Goal: Task Accomplishment & Management: Manage account settings

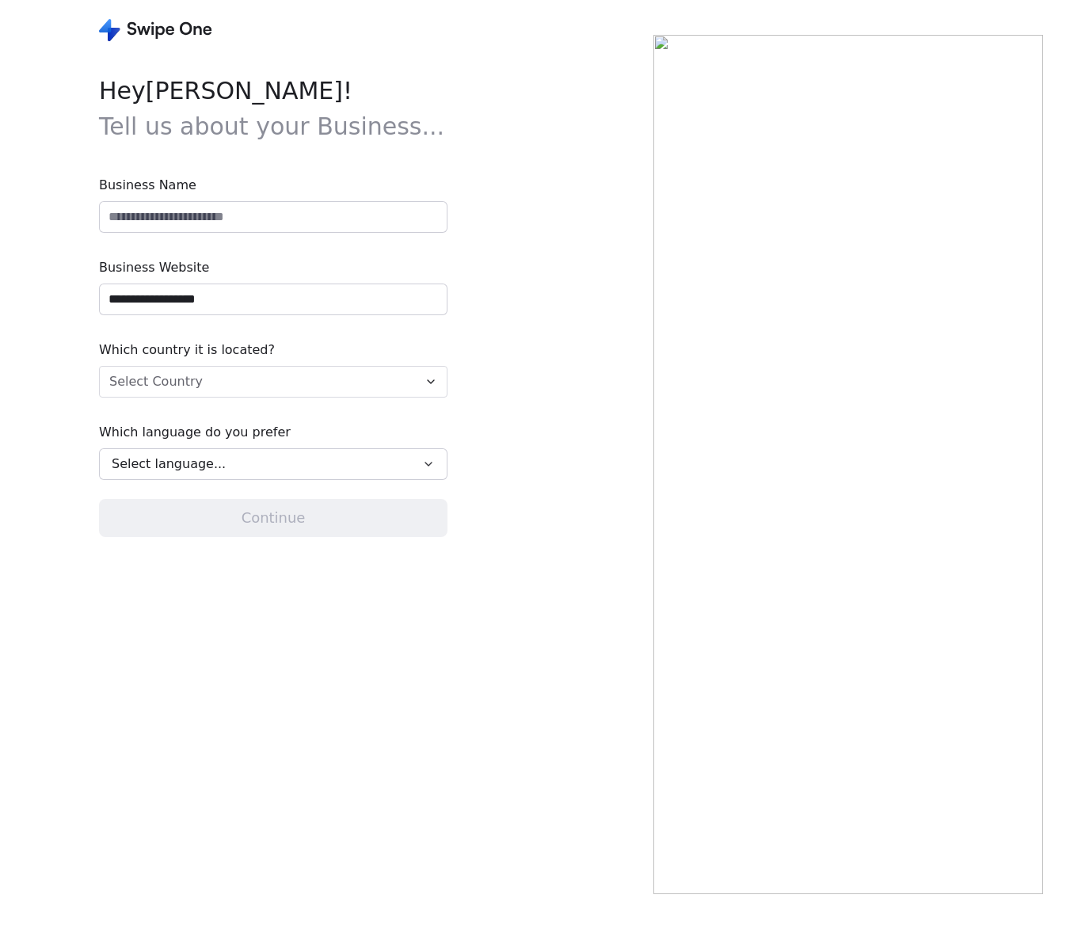
type input "**********"
click at [143, 221] on input at bounding box center [273, 217] width 347 height 30
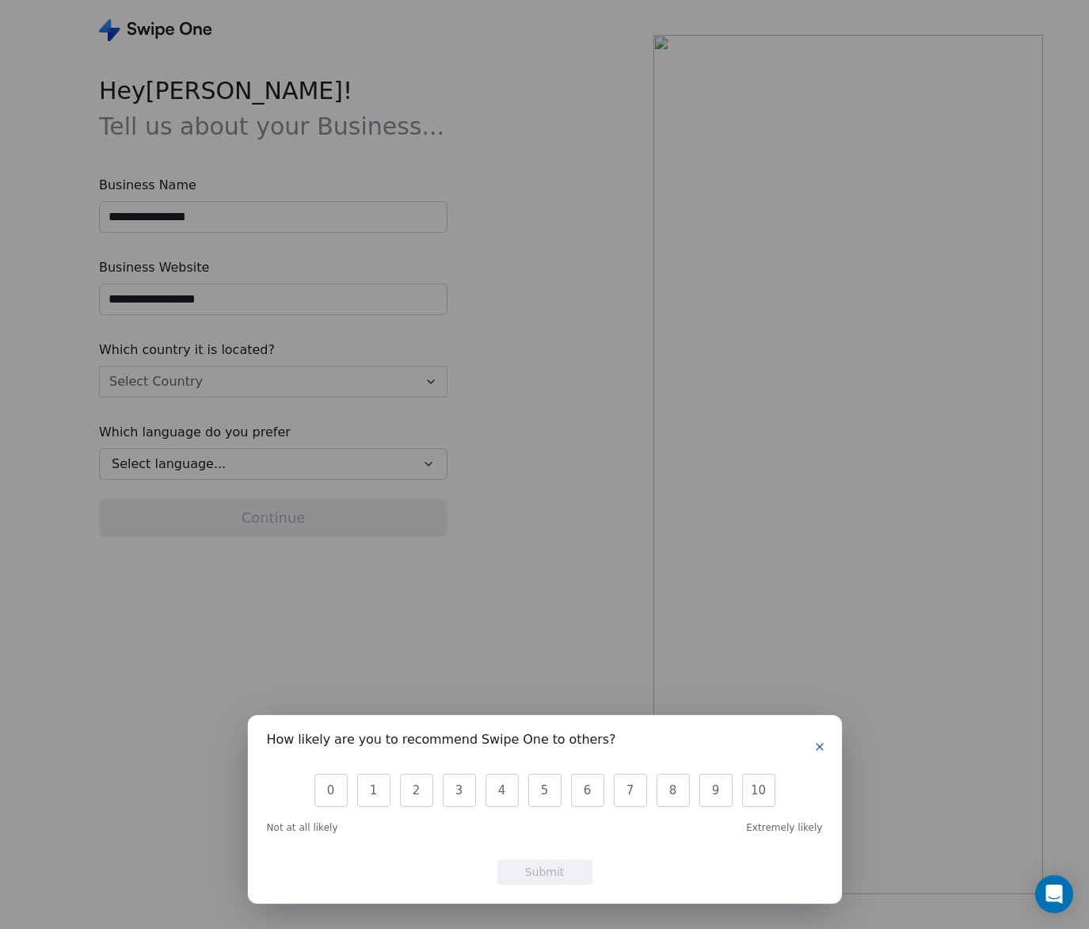
click at [820, 744] on icon "button" at bounding box center [819, 747] width 13 height 13
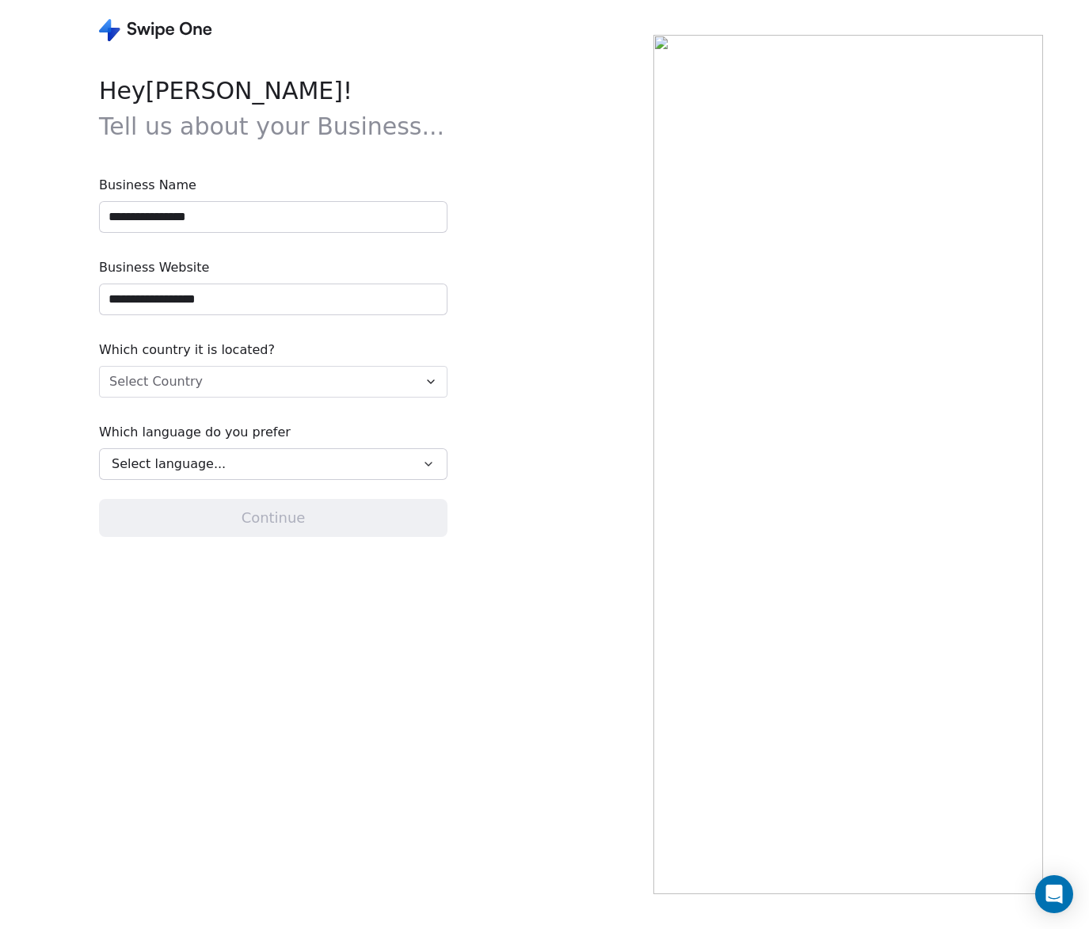
click at [238, 215] on input "**********" at bounding box center [273, 217] width 347 height 30
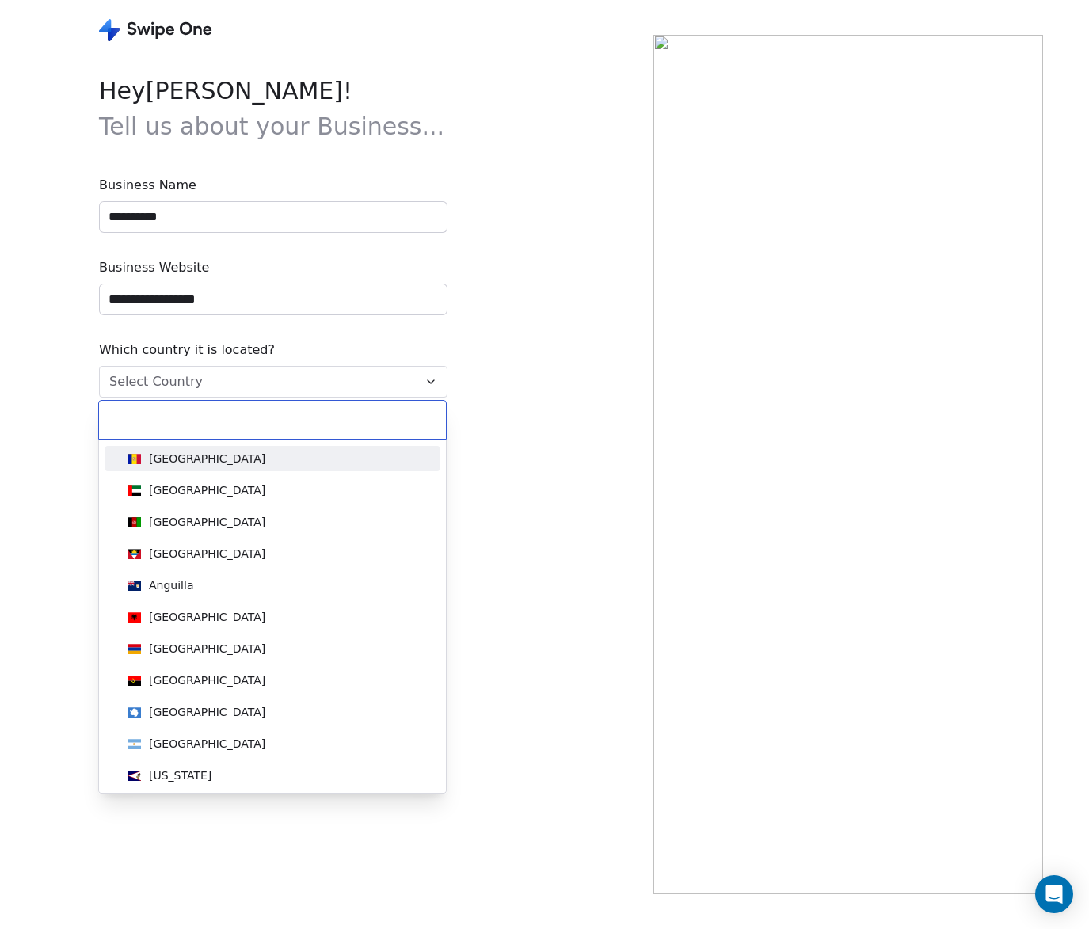
click at [282, 367] on html "**********" at bounding box center [544, 464] width 1089 height 929
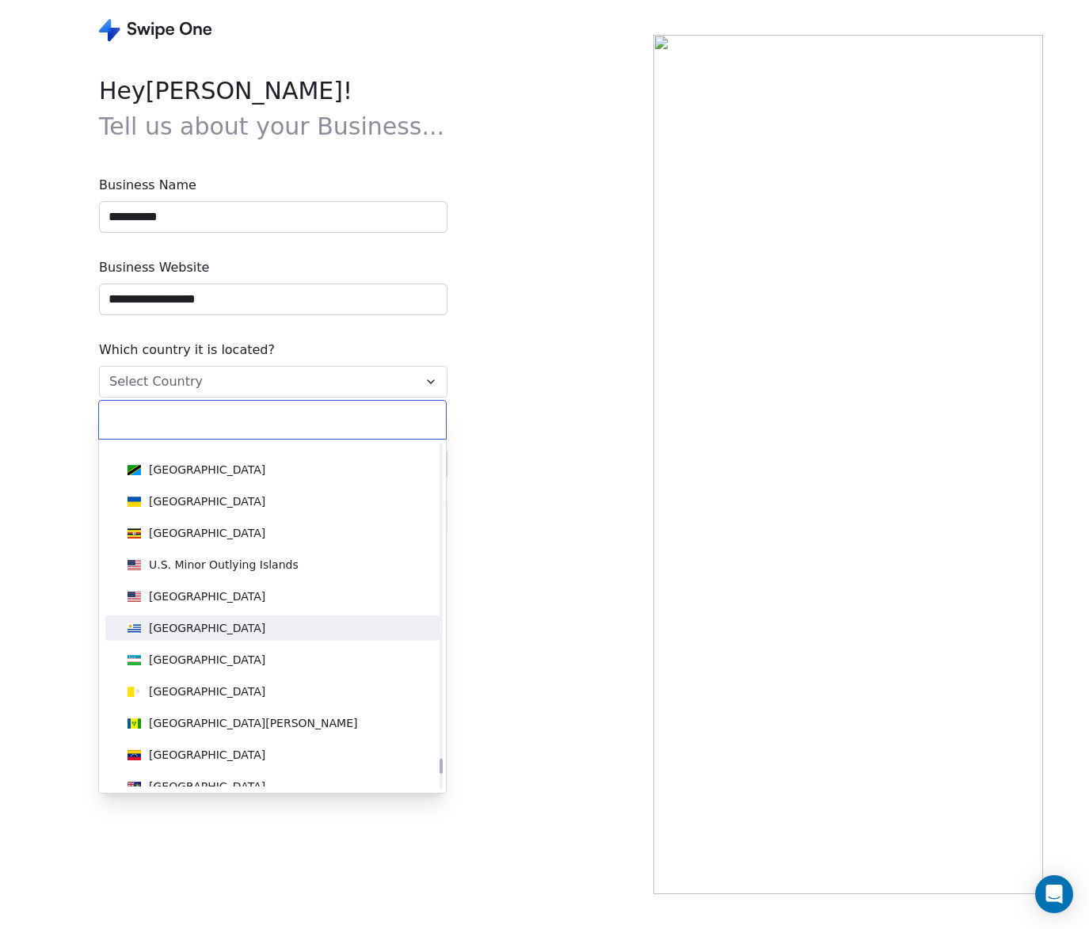
scroll to position [7210, 0]
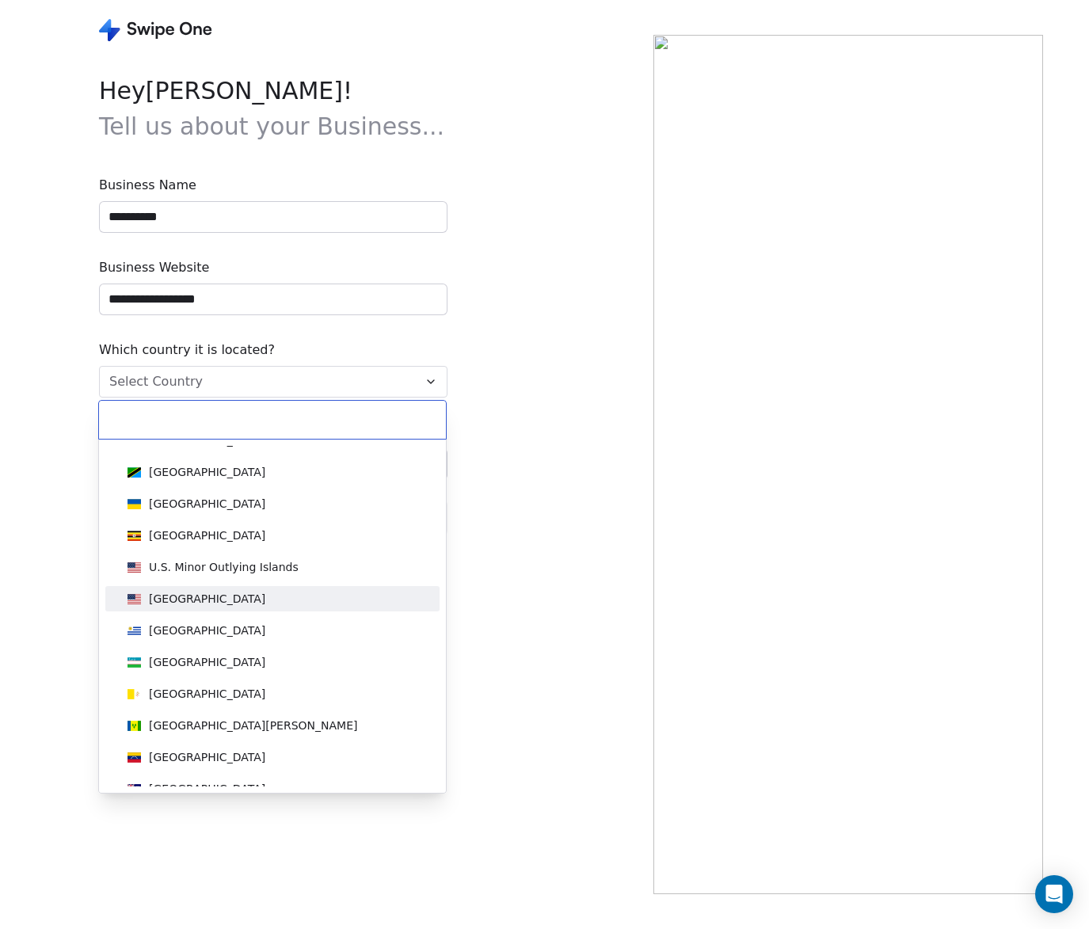
click at [189, 601] on div "[GEOGRAPHIC_DATA]" at bounding box center [207, 599] width 116 height 16
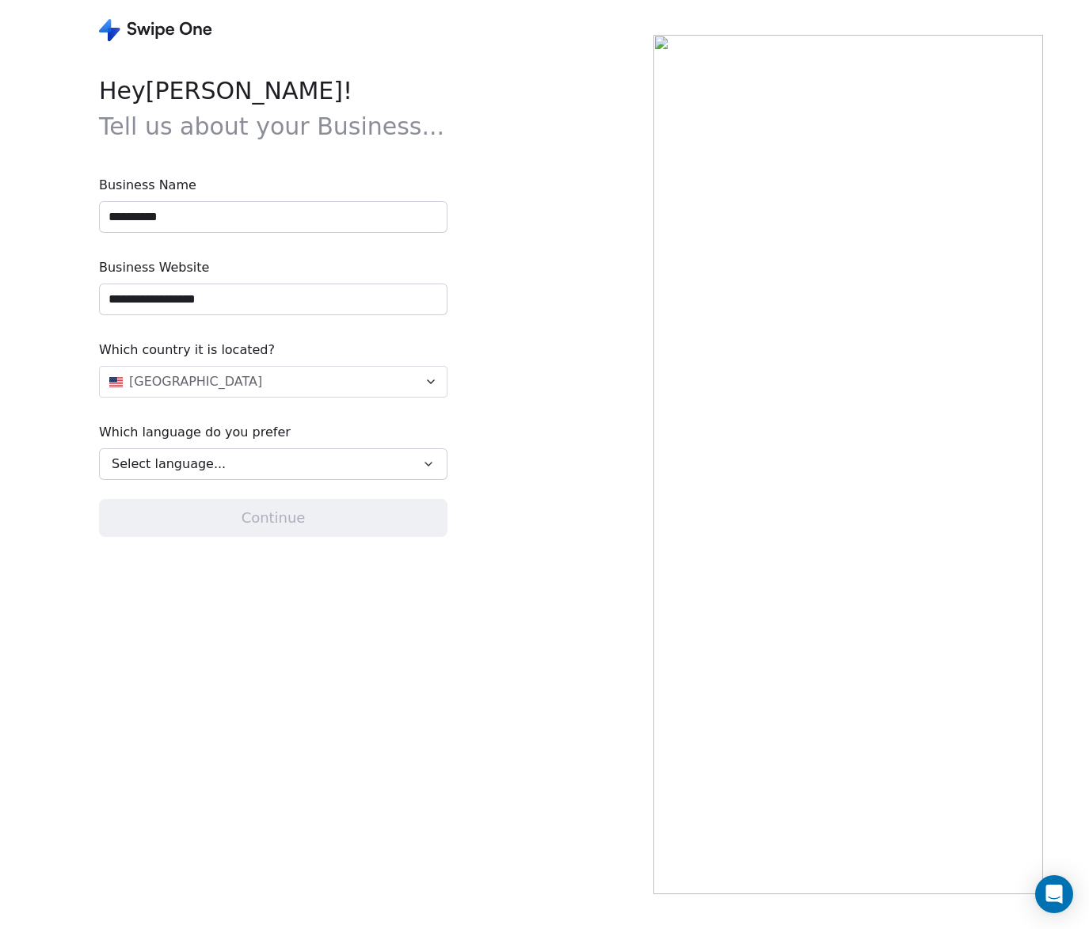
click at [242, 463] on div "Select language..." at bounding box center [262, 464] width 301 height 19
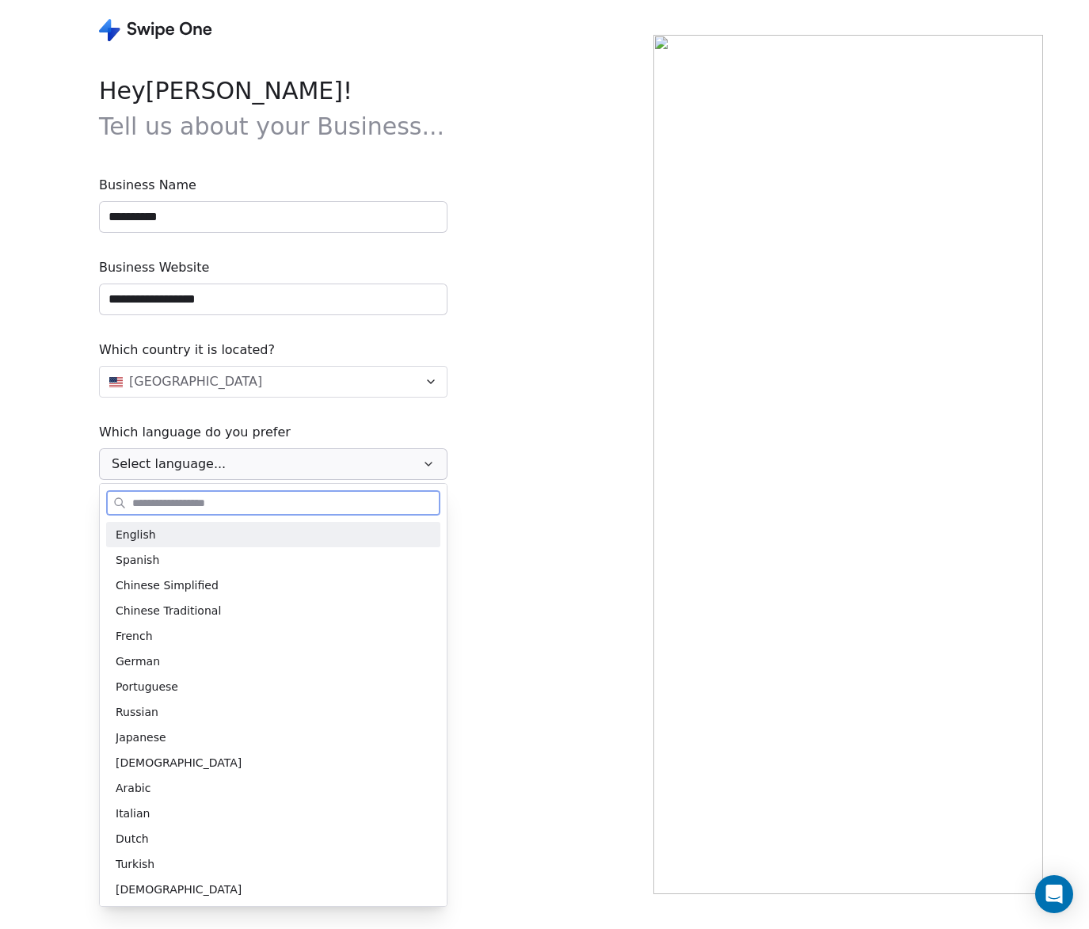
click at [223, 534] on div "English" at bounding box center [273, 535] width 315 height 17
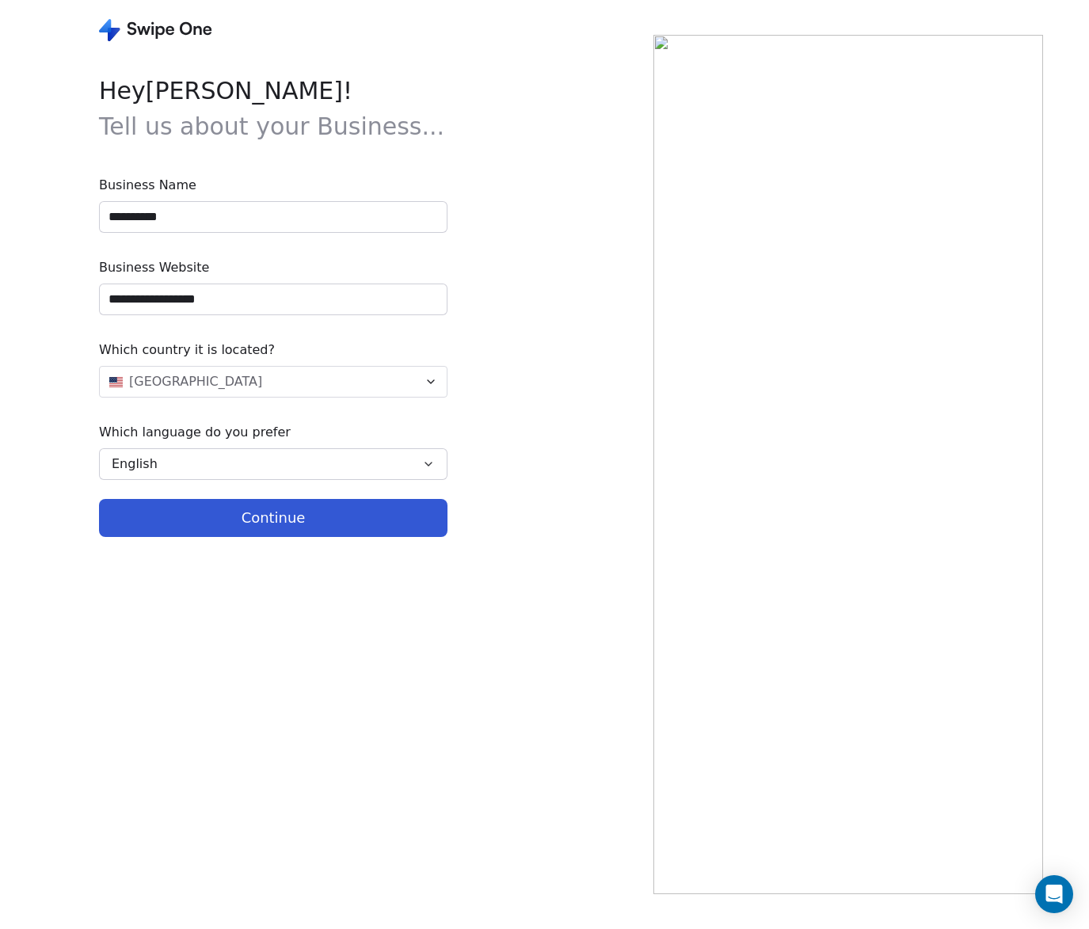
click at [300, 524] on button "Continue" at bounding box center [273, 518] width 349 height 38
type input "**********"
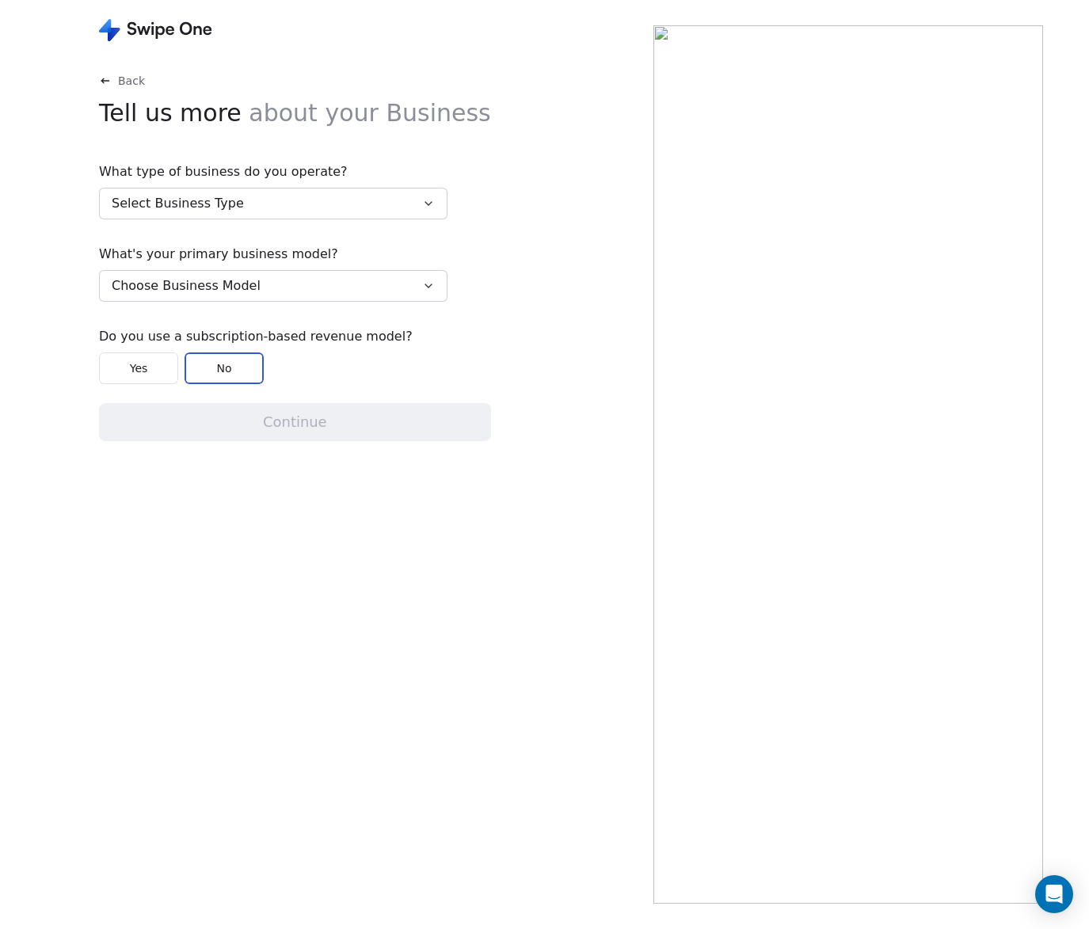
click at [292, 205] on button "Select Business Type" at bounding box center [273, 204] width 349 height 32
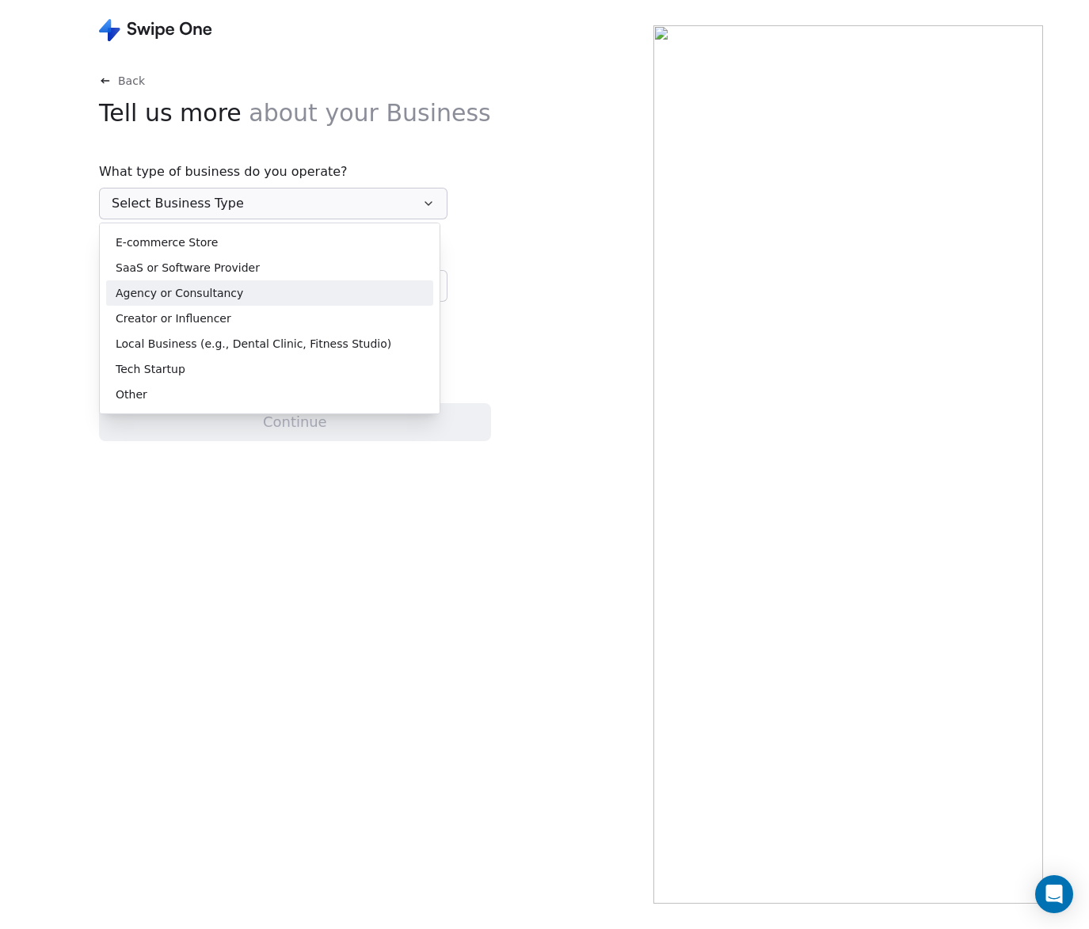
click at [310, 294] on div "Agency or Consultancy" at bounding box center [270, 293] width 308 height 17
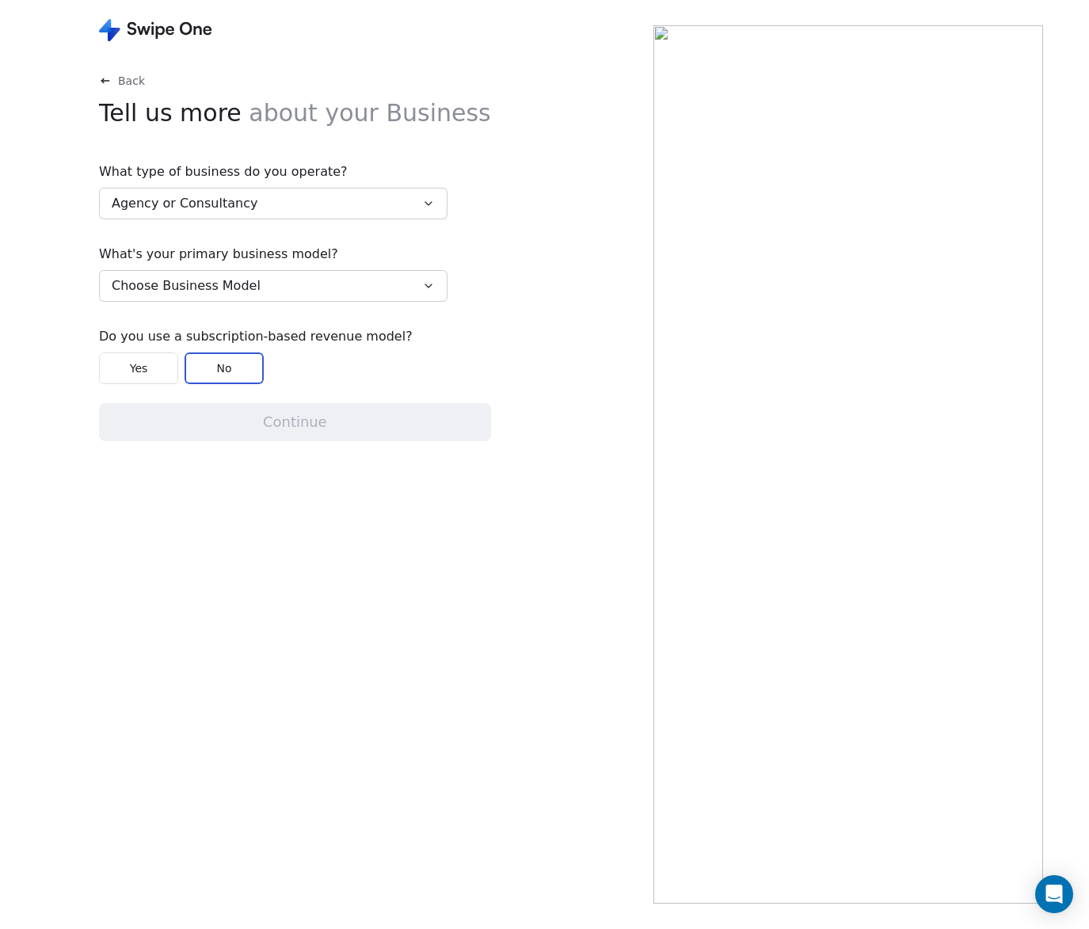
click at [343, 291] on button "Choose Business Model" at bounding box center [273, 286] width 349 height 32
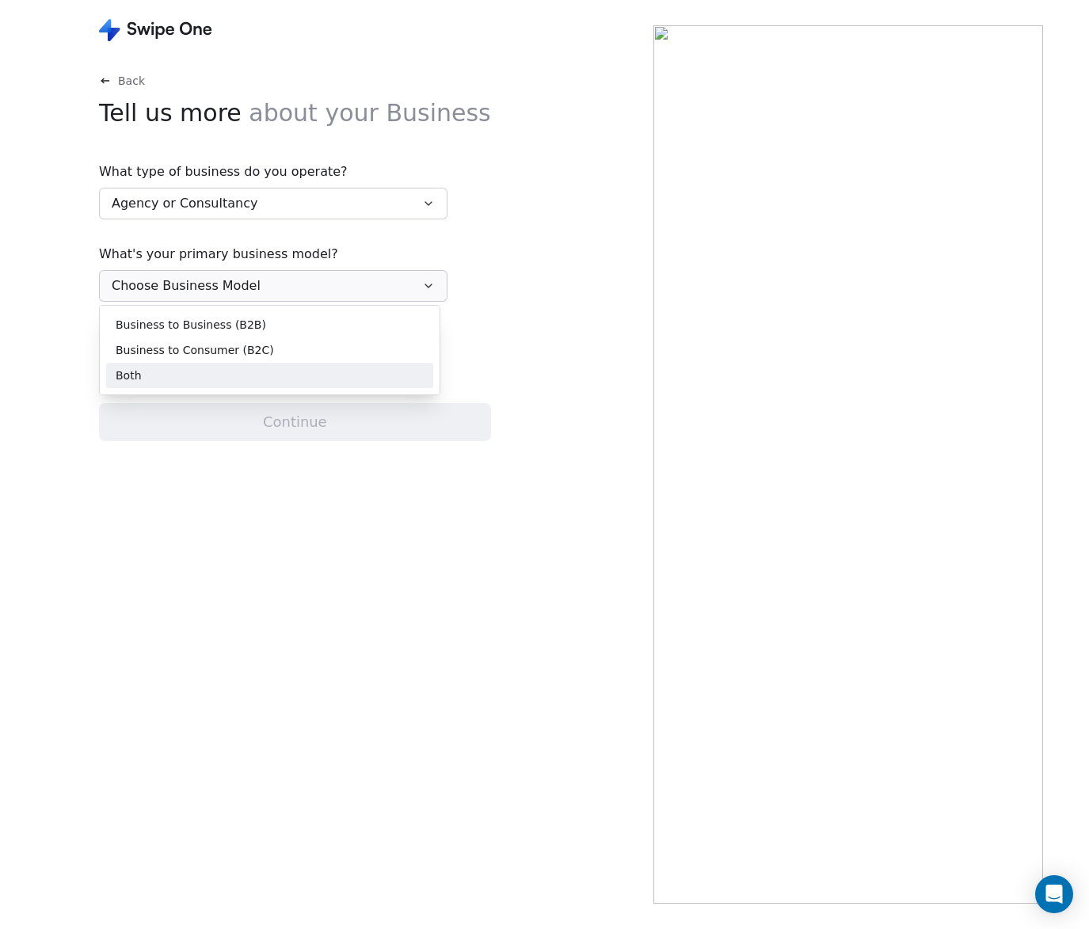
click at [342, 377] on div "Both" at bounding box center [270, 376] width 308 height 17
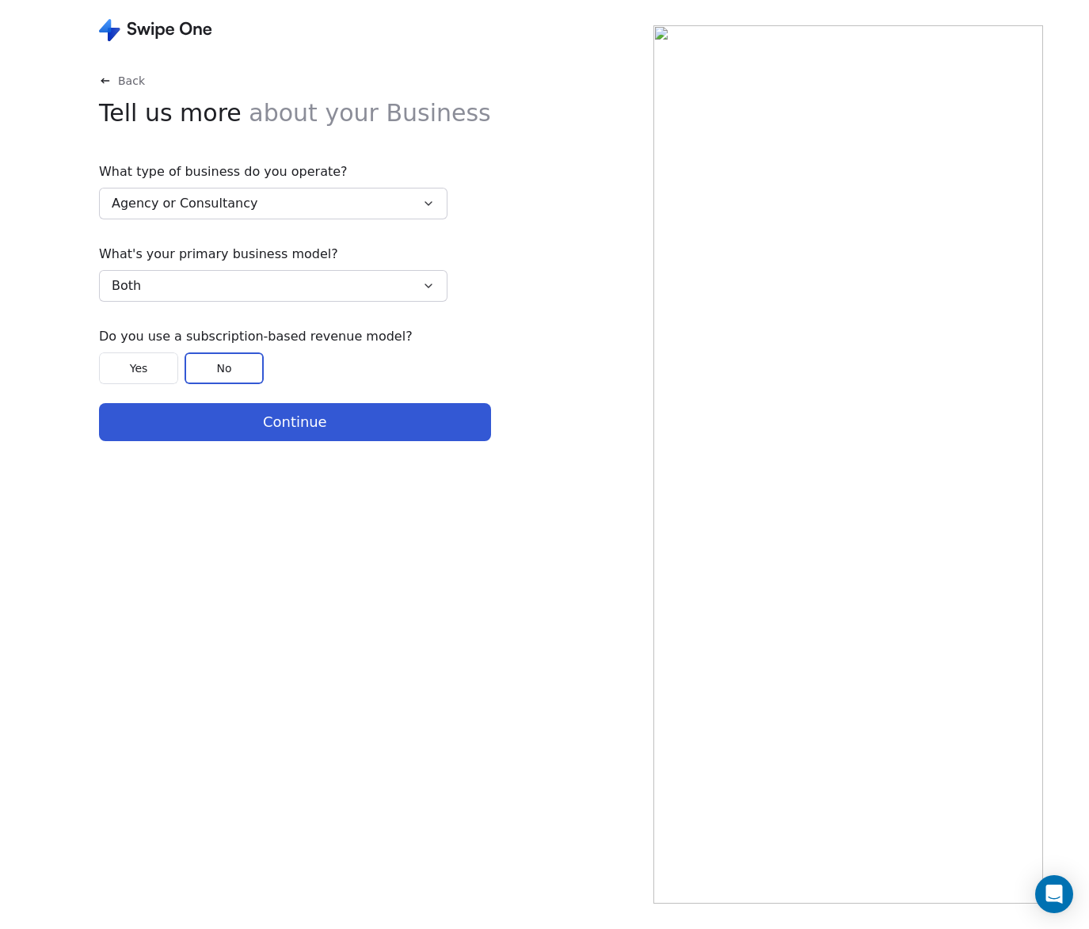
click at [149, 367] on button "Yes" at bounding box center [138, 368] width 79 height 32
drag, startPoint x: 383, startPoint y: 337, endPoint x: 181, endPoint y: 337, distance: 202.8
click at [181, 337] on span "Do you use a subscription-based revenue model?" at bounding box center [273, 336] width 349 height 19
copy span "subscription-based revenue model"
click at [215, 368] on button "No" at bounding box center [224, 368] width 79 height 32
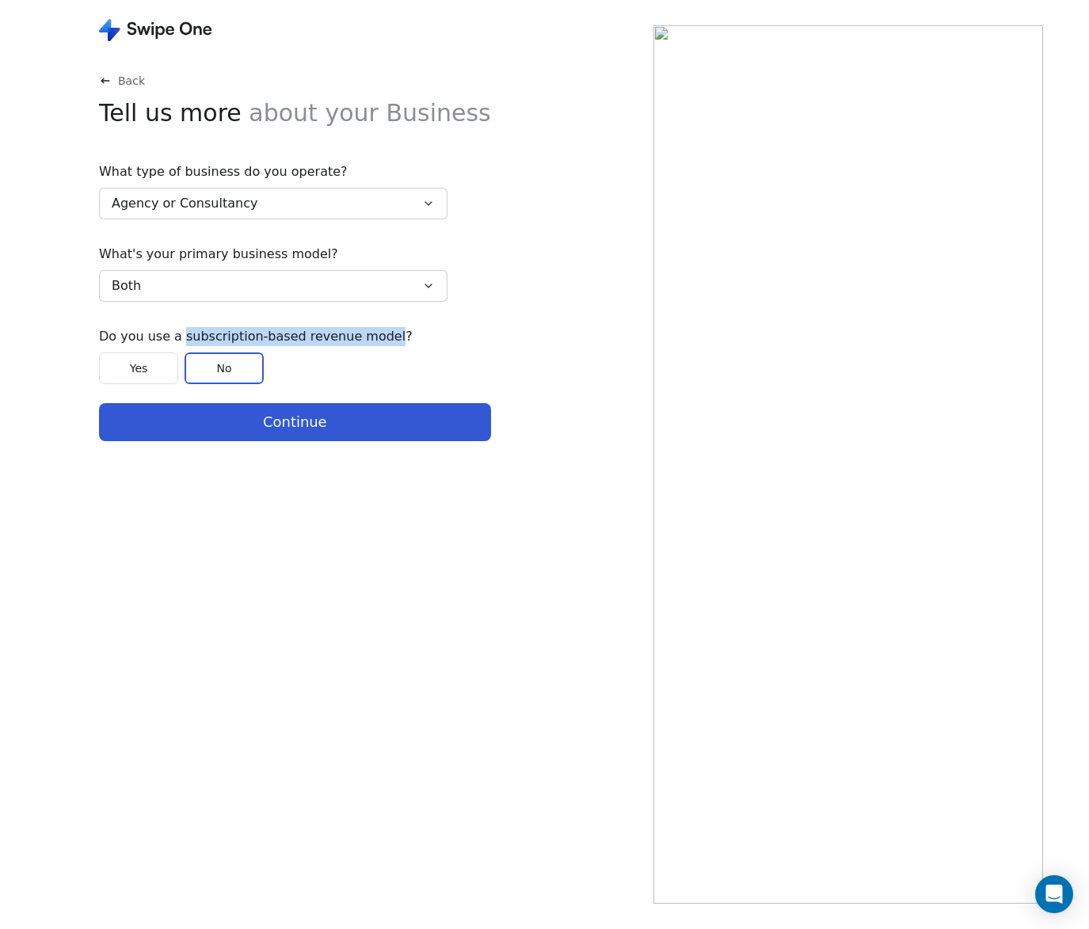
click at [230, 420] on button "Continue" at bounding box center [295, 422] width 392 height 38
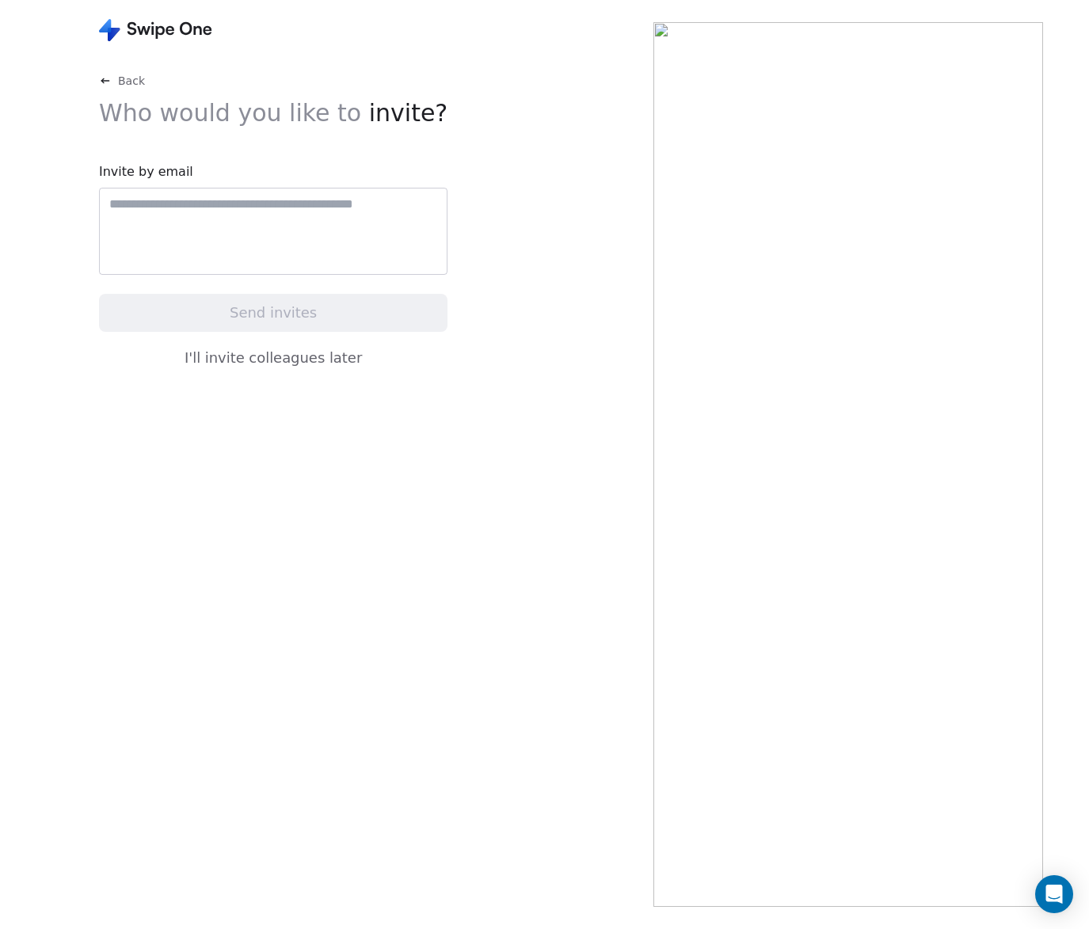
click at [302, 355] on button "I'll invite colleagues later" at bounding box center [273, 357] width 349 height 33
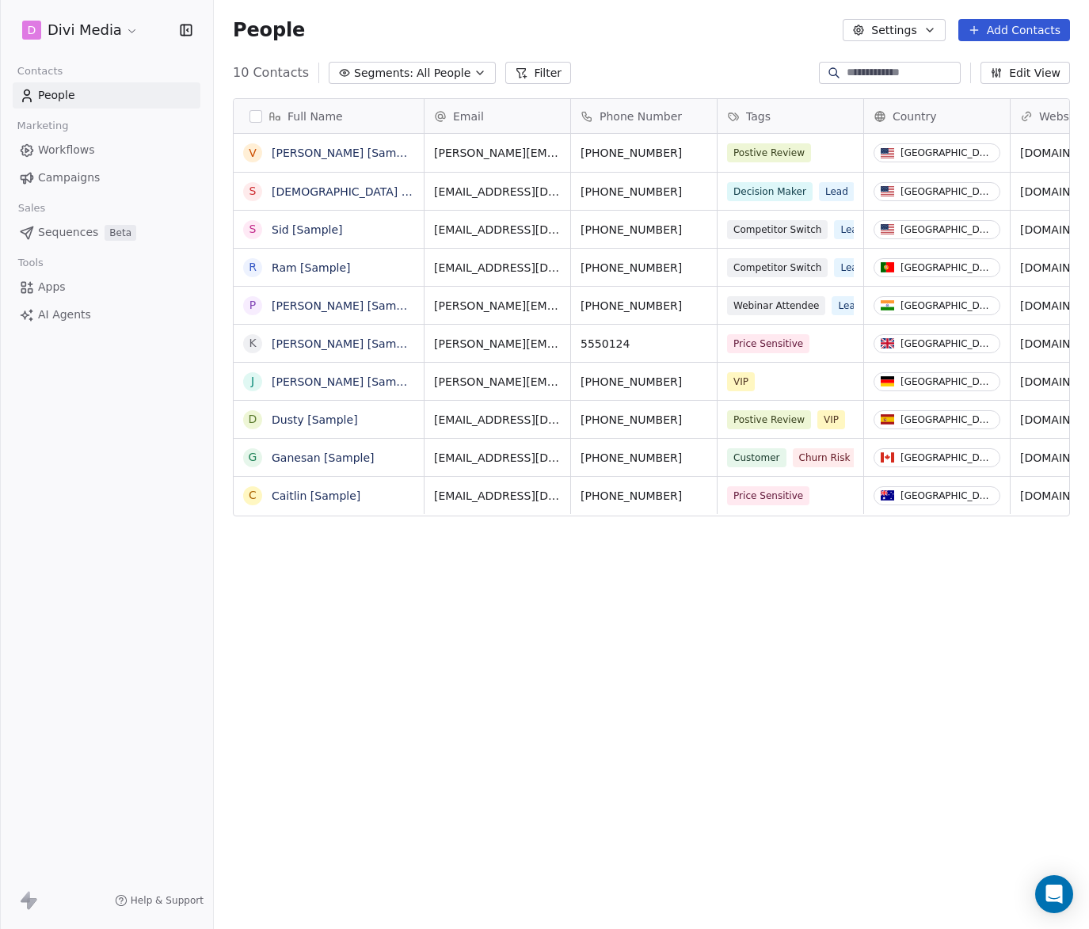
click at [67, 150] on span "Workflows" at bounding box center [66, 150] width 57 height 17
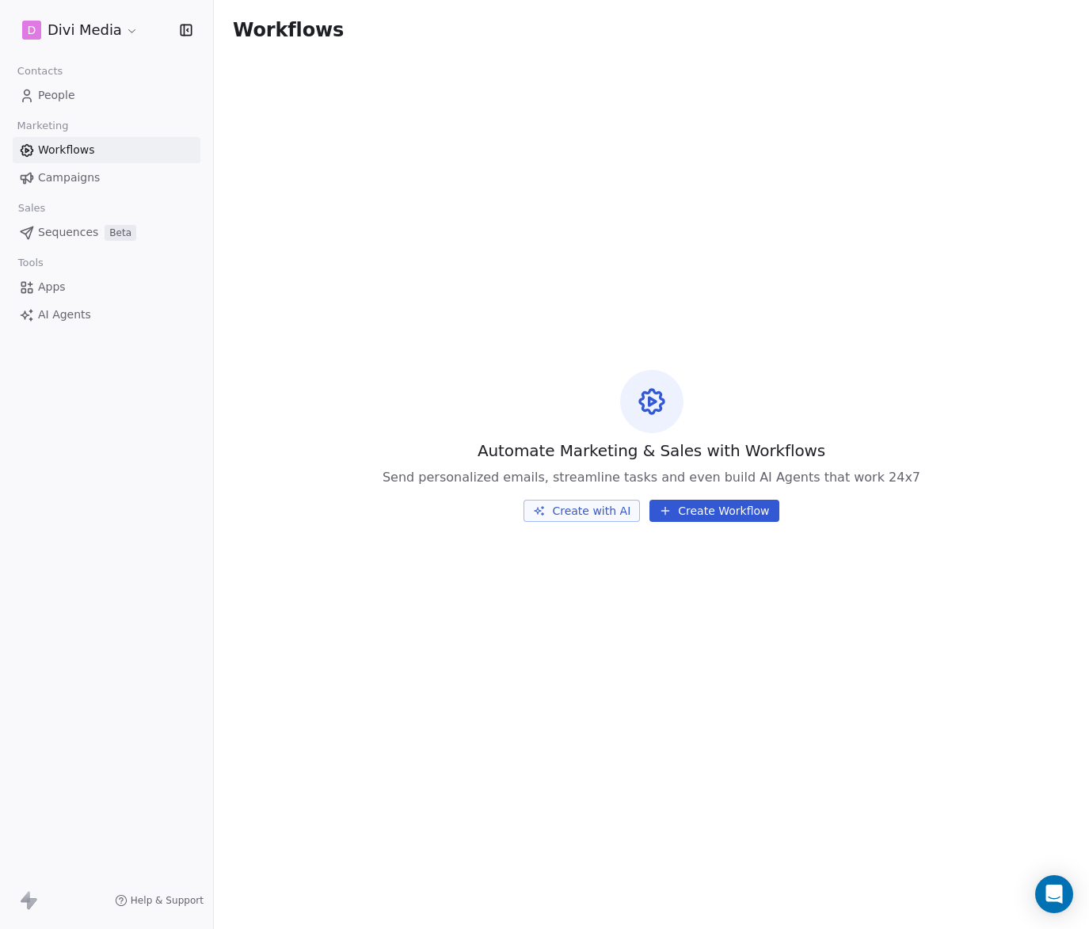
click at [64, 180] on span "Campaigns" at bounding box center [69, 177] width 62 height 17
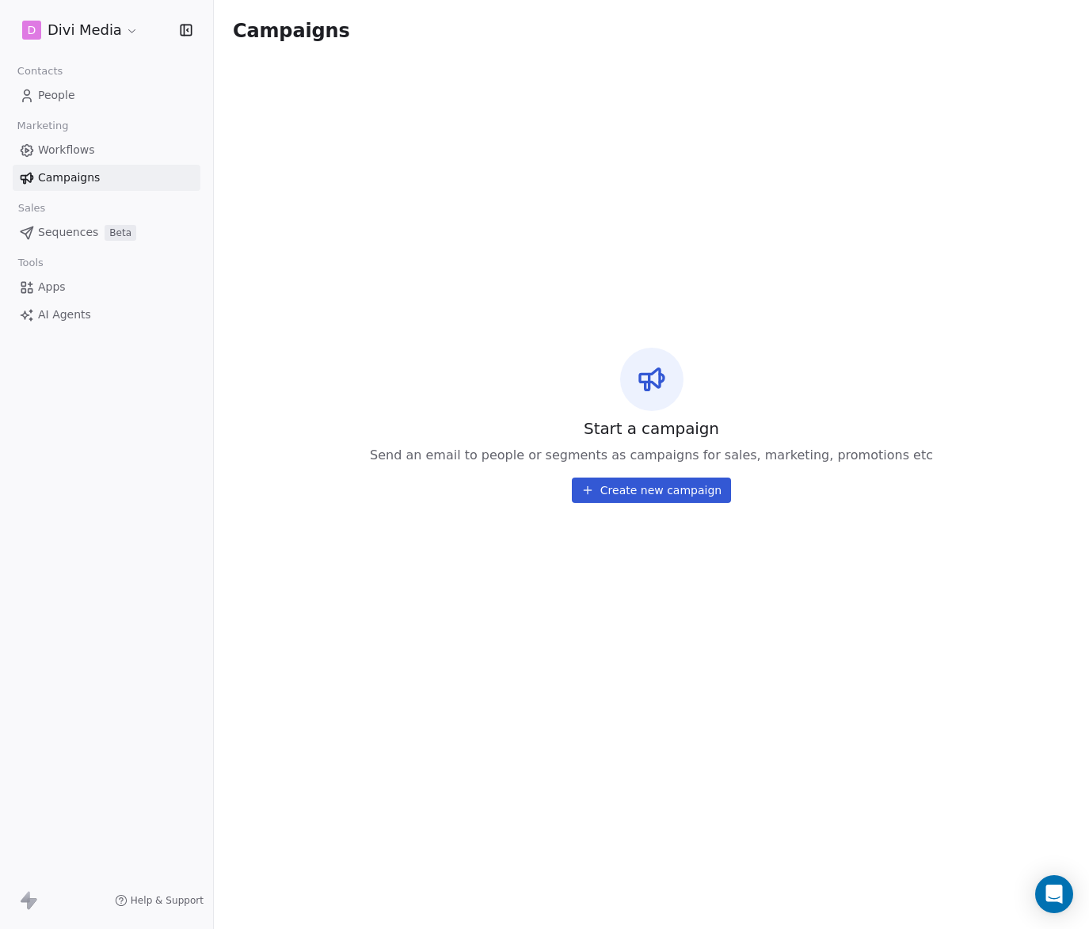
click at [62, 231] on span "Sequences" at bounding box center [68, 232] width 60 height 17
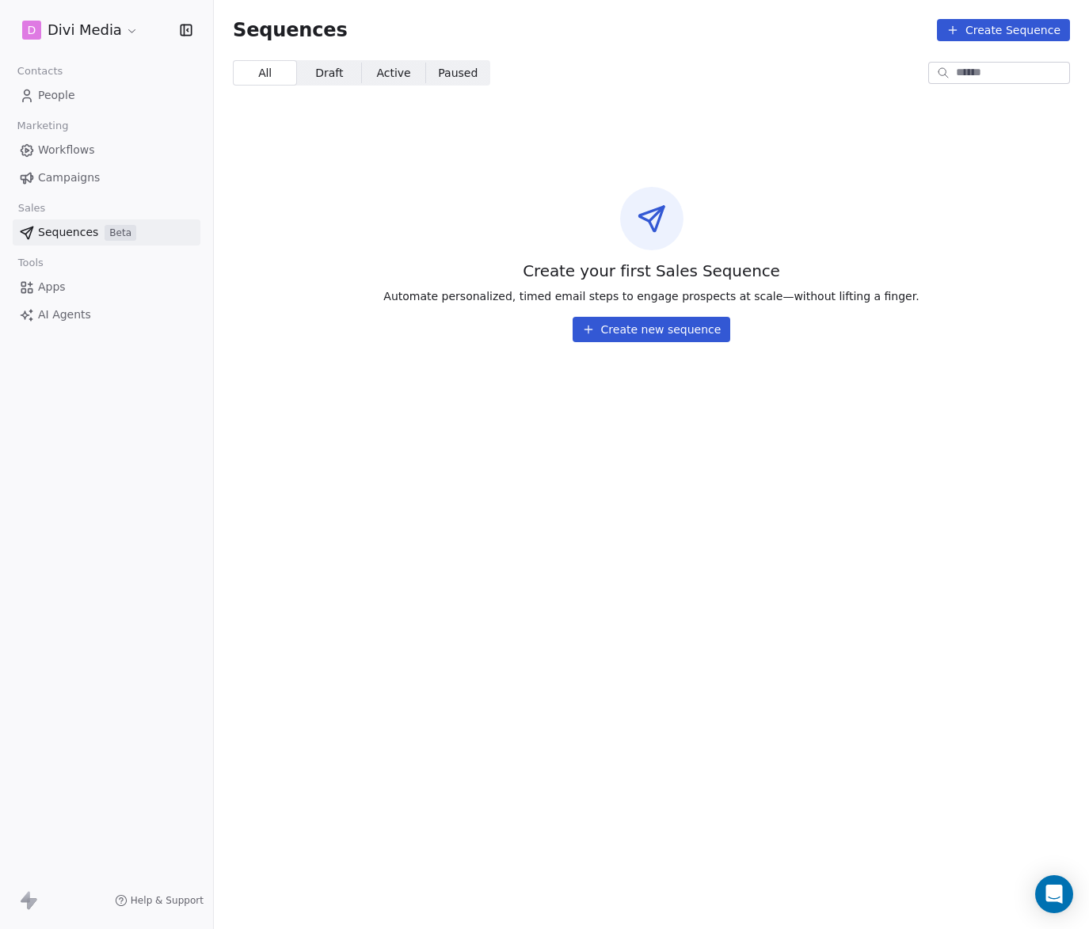
click at [53, 289] on span "Apps" at bounding box center [52, 287] width 28 height 17
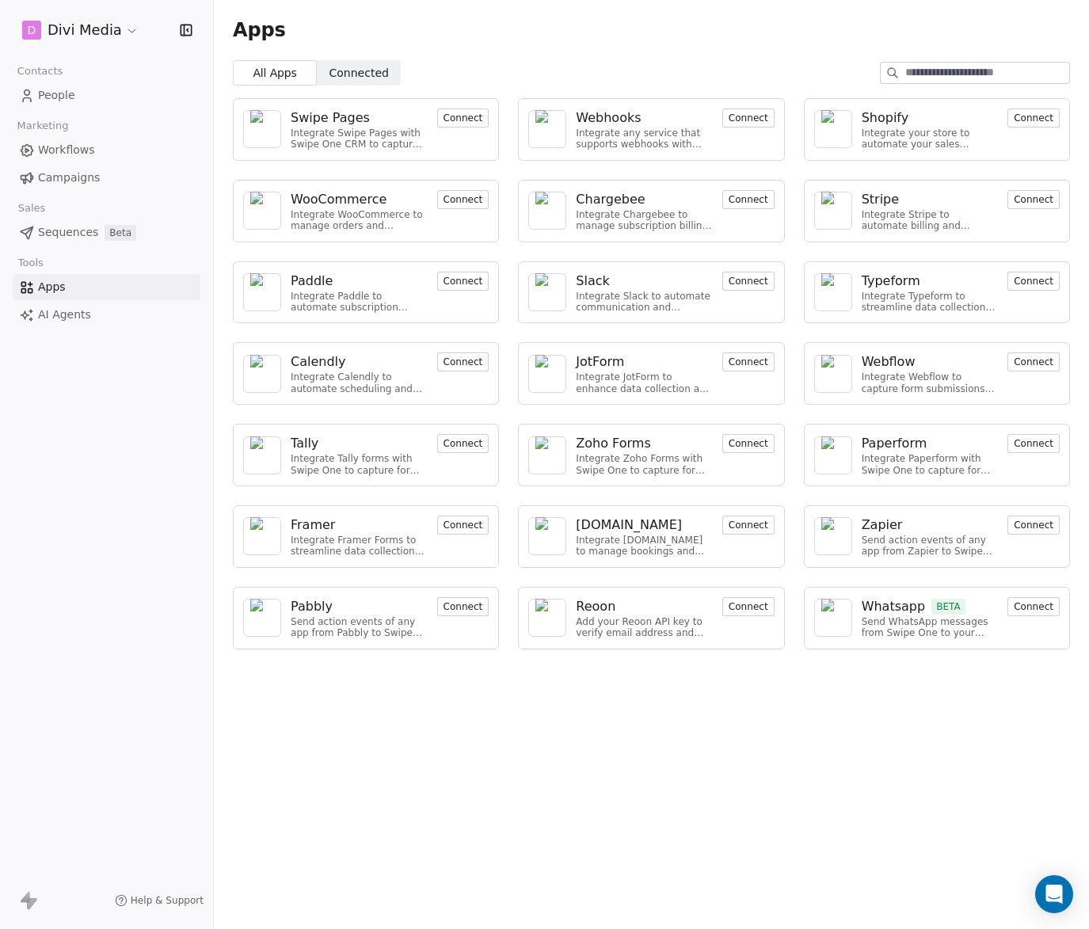
click at [54, 98] on span "People" at bounding box center [56, 95] width 37 height 17
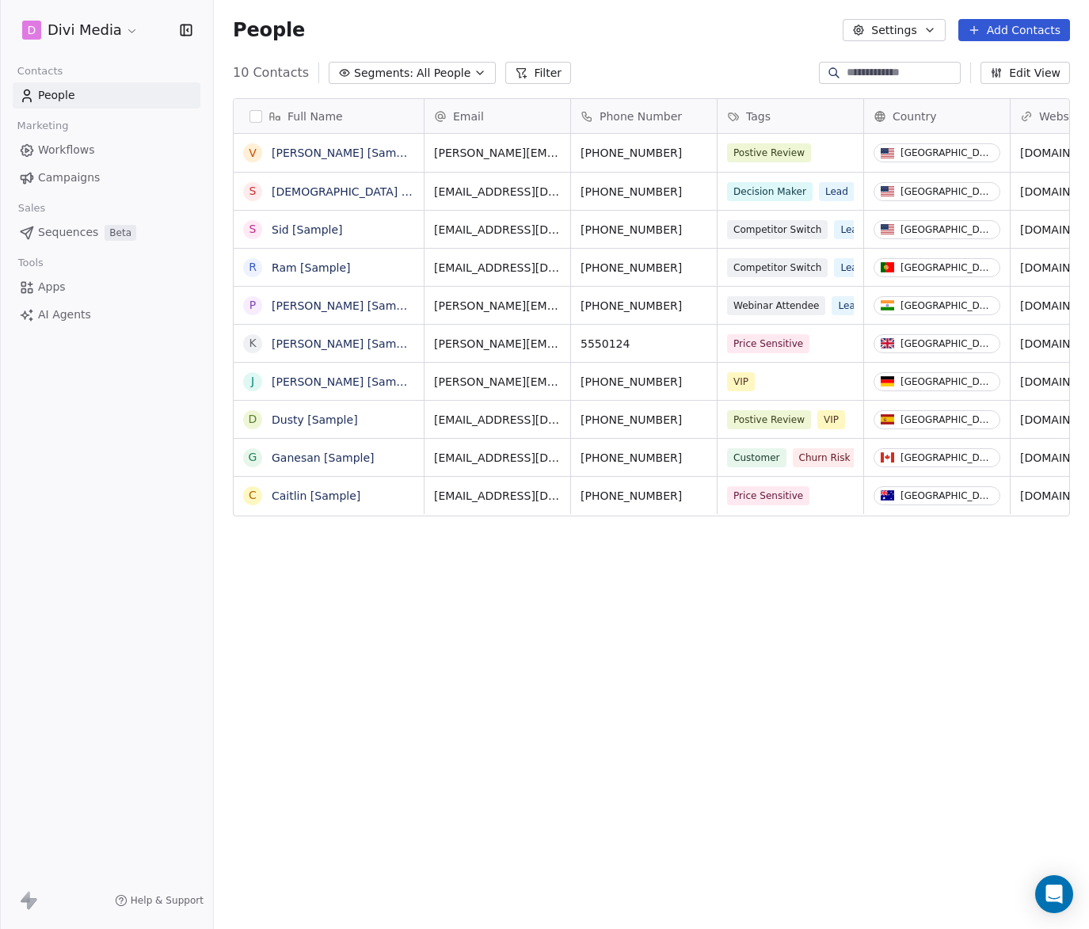
scroll to position [817, 875]
click at [82, 29] on html "D Divi Media Contacts People Marketing Workflows Campaigns Sales Sequences Beta…" at bounding box center [544, 464] width 1089 height 929
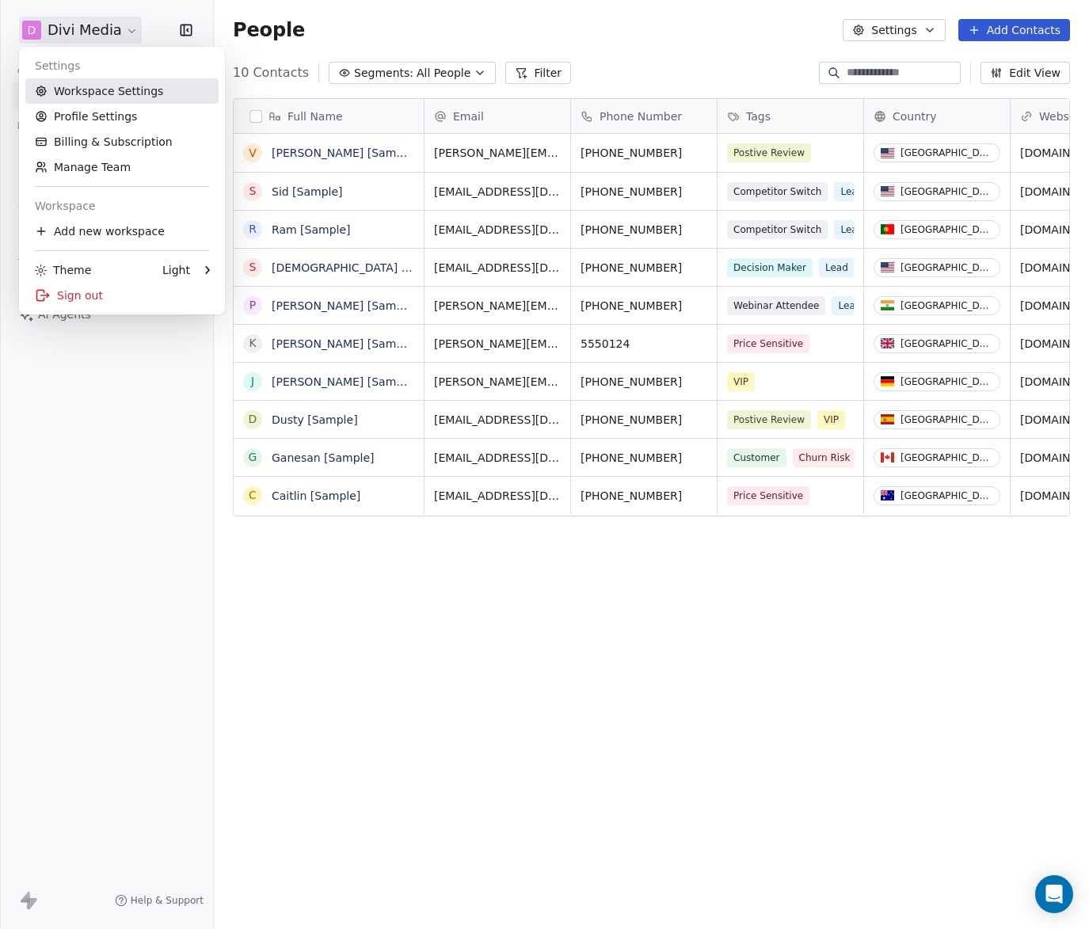
click at [117, 86] on link "Workspace Settings" at bounding box center [121, 90] width 193 height 25
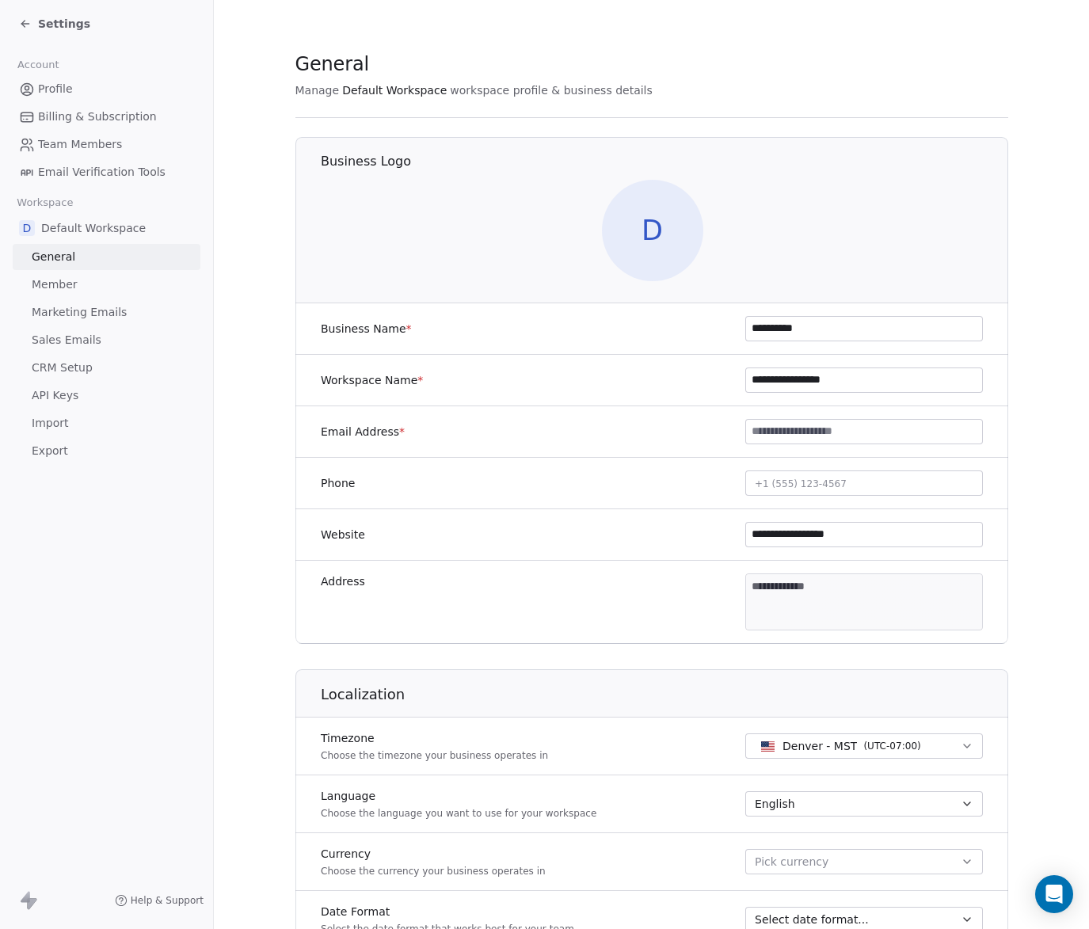
click at [46, 87] on span "Profile" at bounding box center [55, 89] width 35 height 17
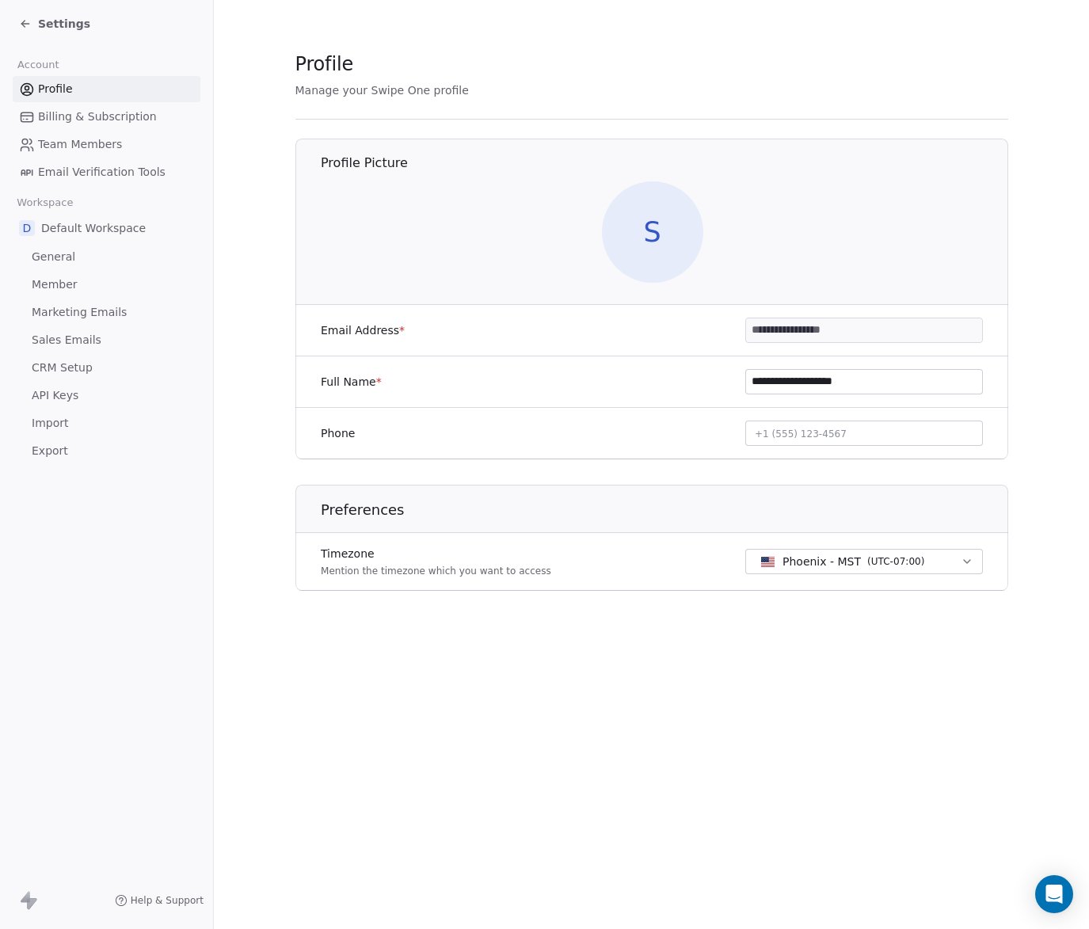
click at [51, 108] on link "Billing & Subscription" at bounding box center [107, 117] width 188 height 26
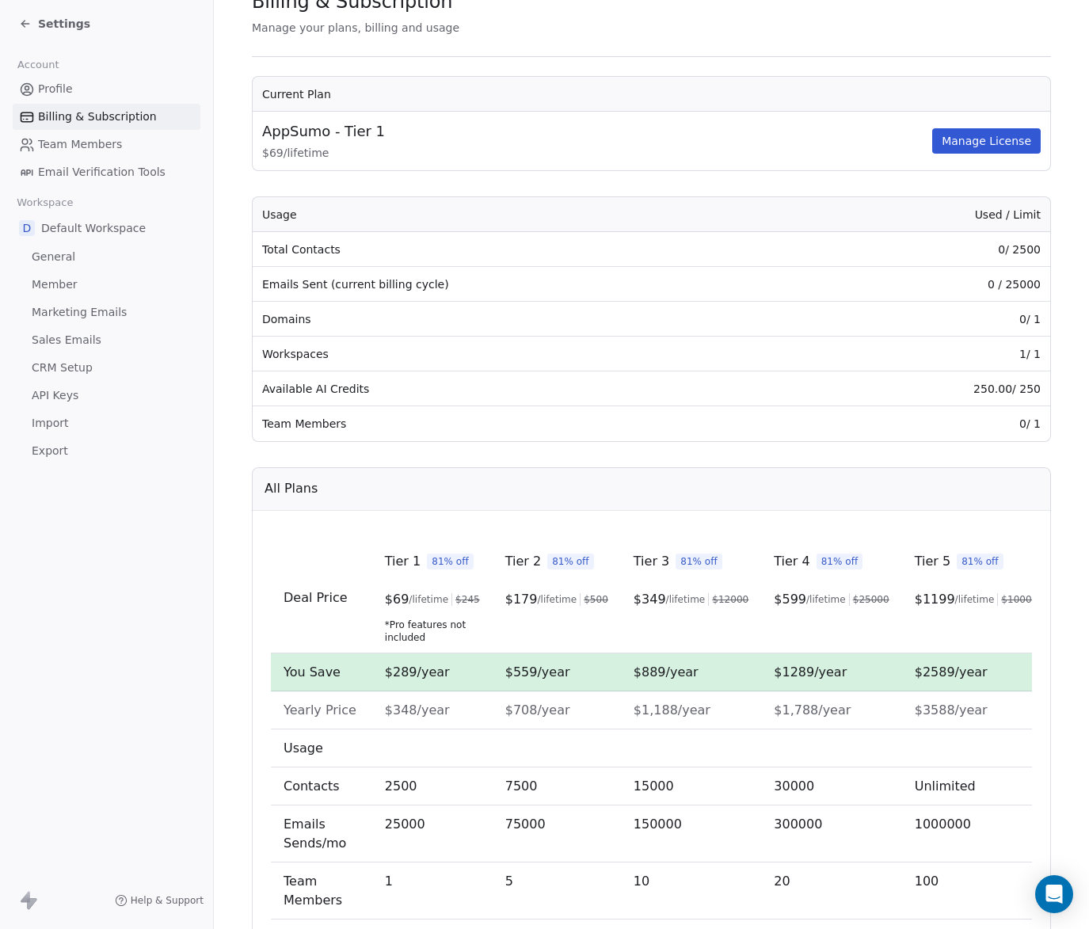
scroll to position [63, 0]
click at [547, 680] on td "$559/year" at bounding box center [557, 672] width 128 height 38
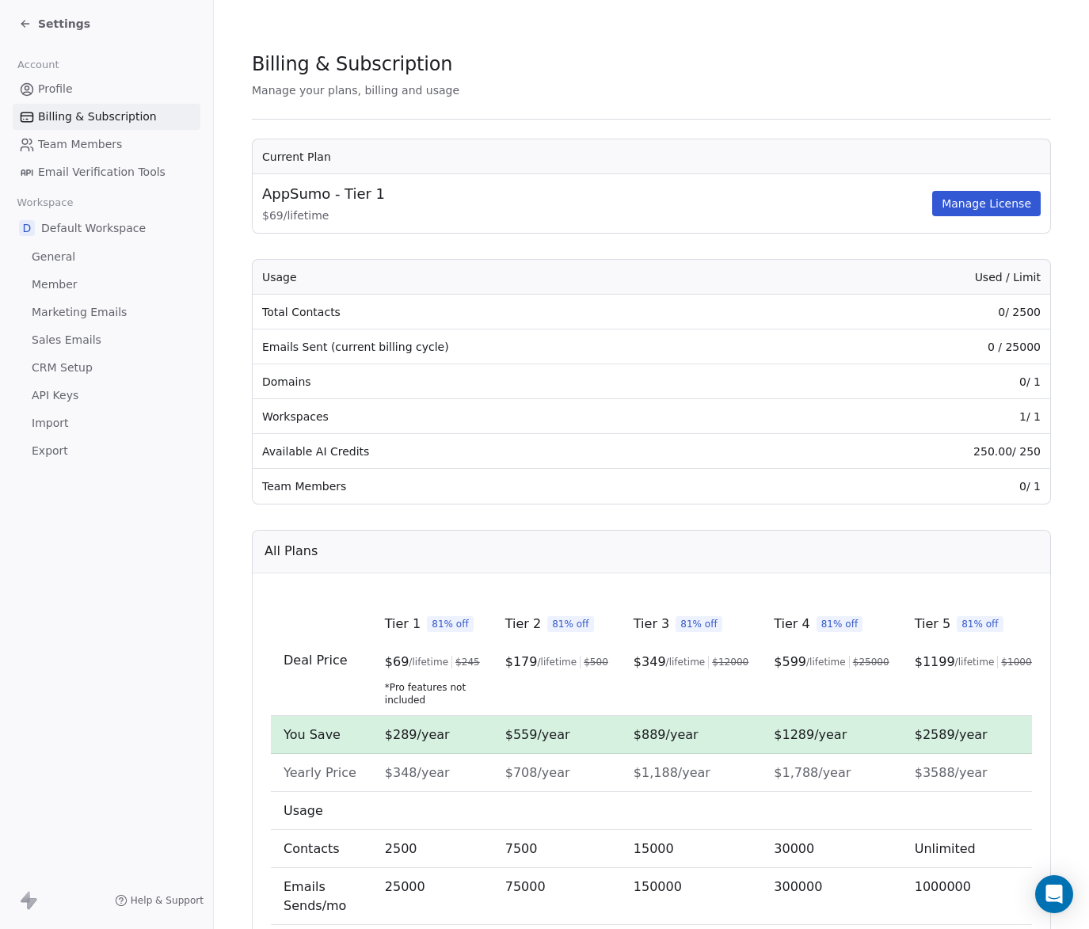
scroll to position [0, 0]
click at [82, 148] on span "Team Members" at bounding box center [80, 144] width 84 height 17
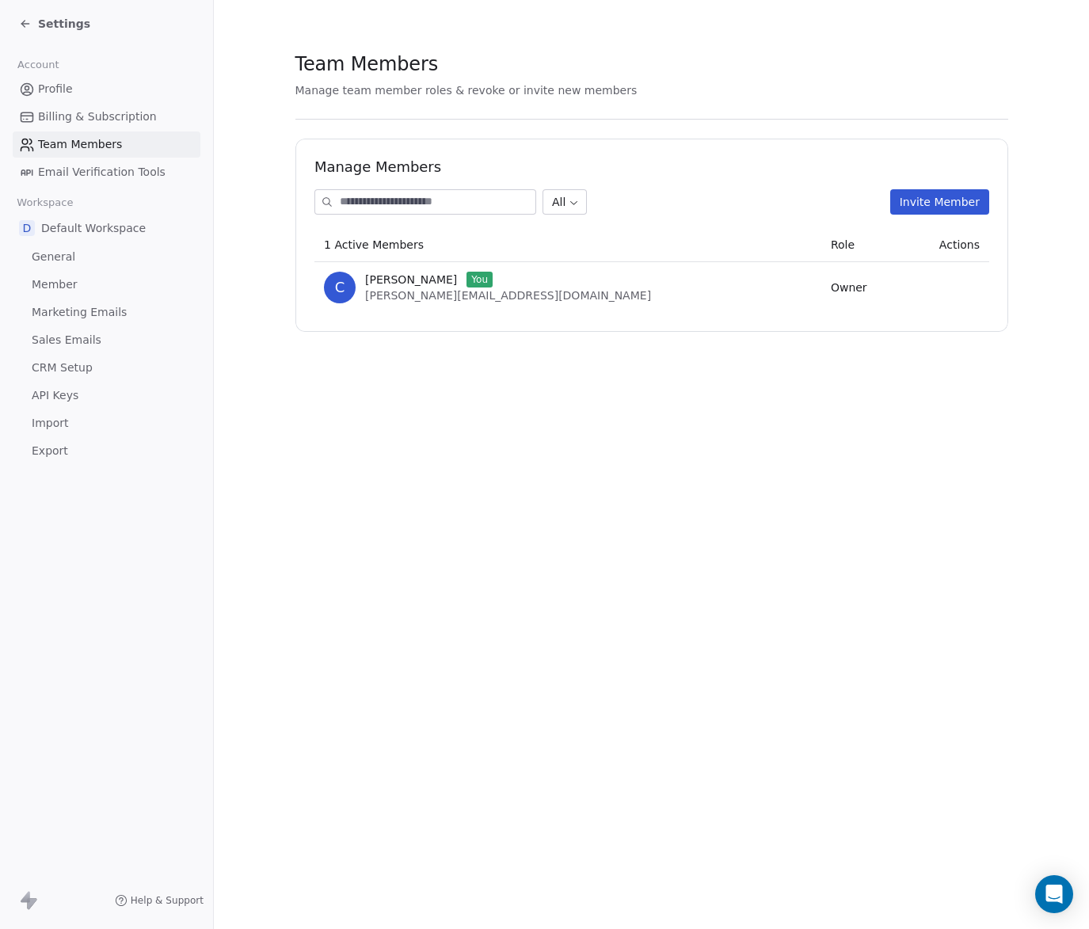
click at [86, 177] on span "Email Verification Tools" at bounding box center [102, 172] width 128 height 17
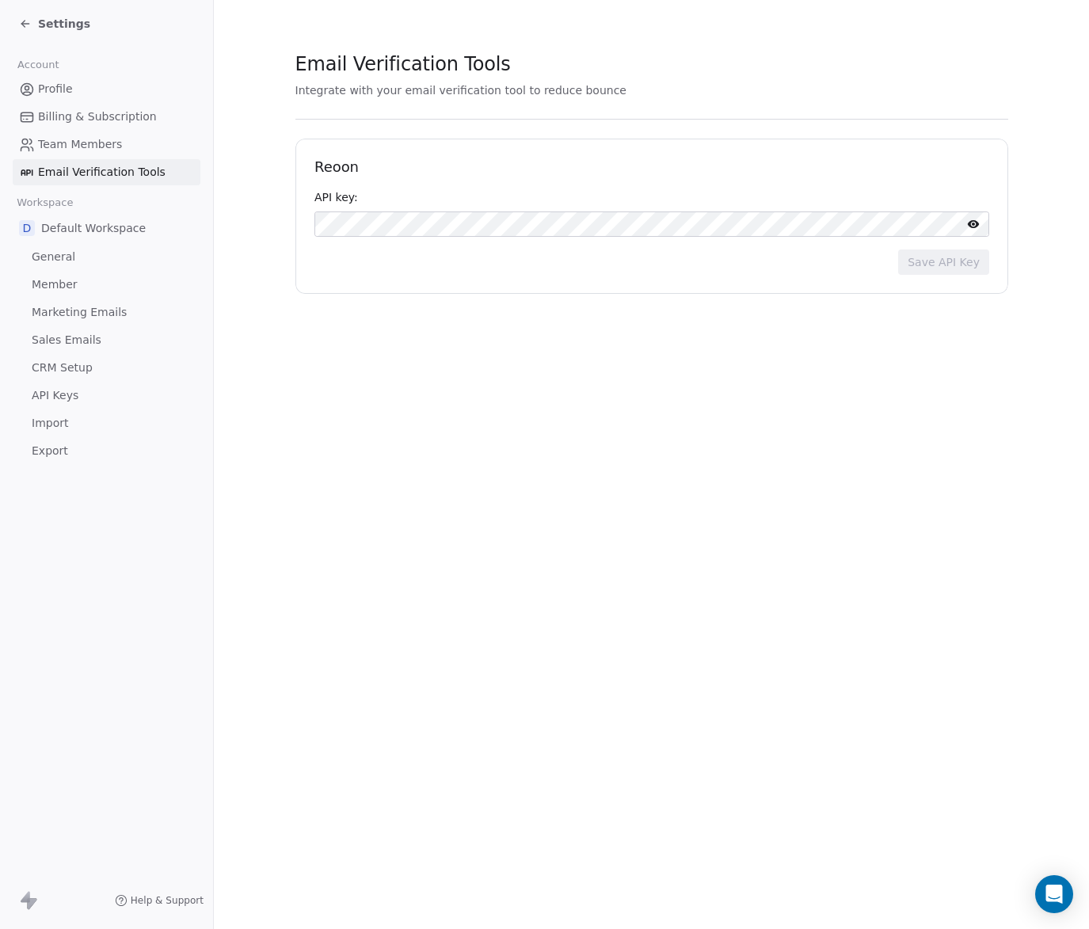
click at [98, 230] on span "Default Workspace" at bounding box center [93, 228] width 105 height 16
click at [63, 256] on span "General" at bounding box center [54, 257] width 44 height 17
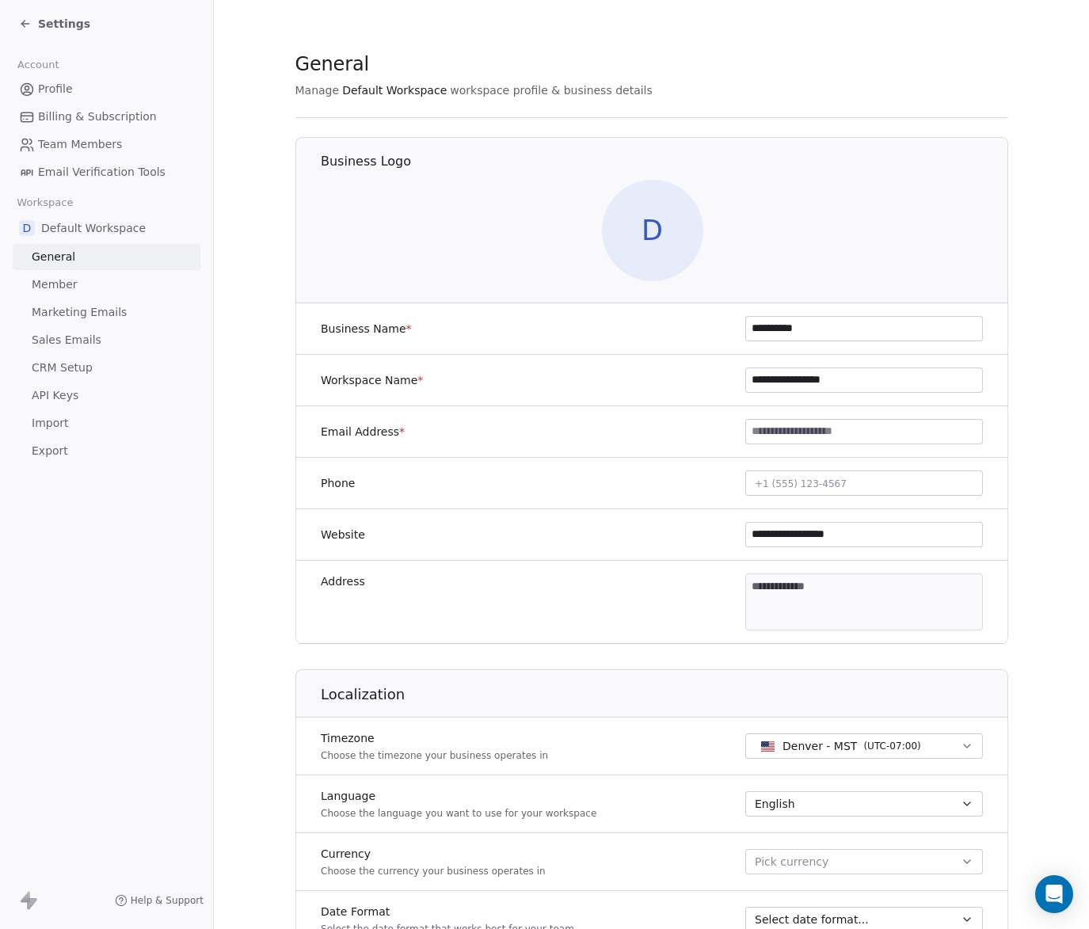
click at [63, 284] on span "Member" at bounding box center [55, 284] width 46 height 17
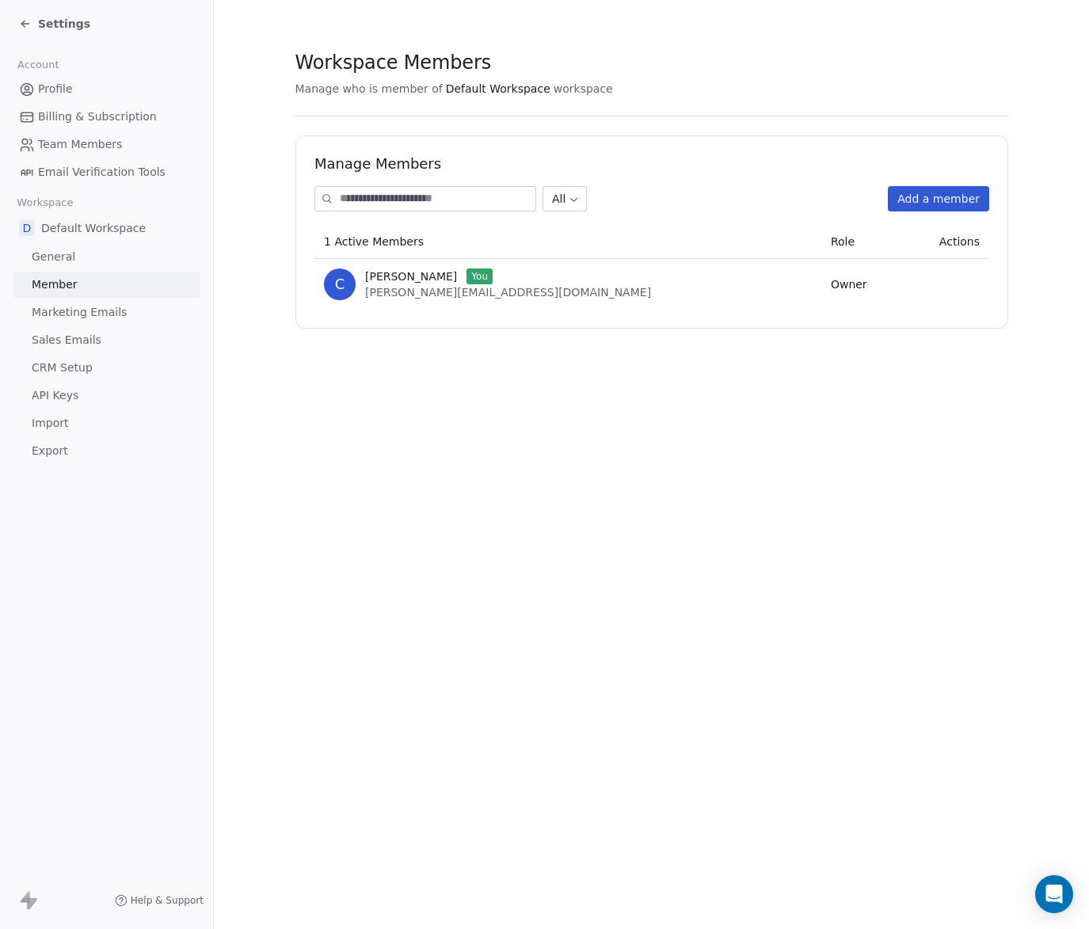
click at [69, 314] on span "Marketing Emails" at bounding box center [79, 312] width 95 height 17
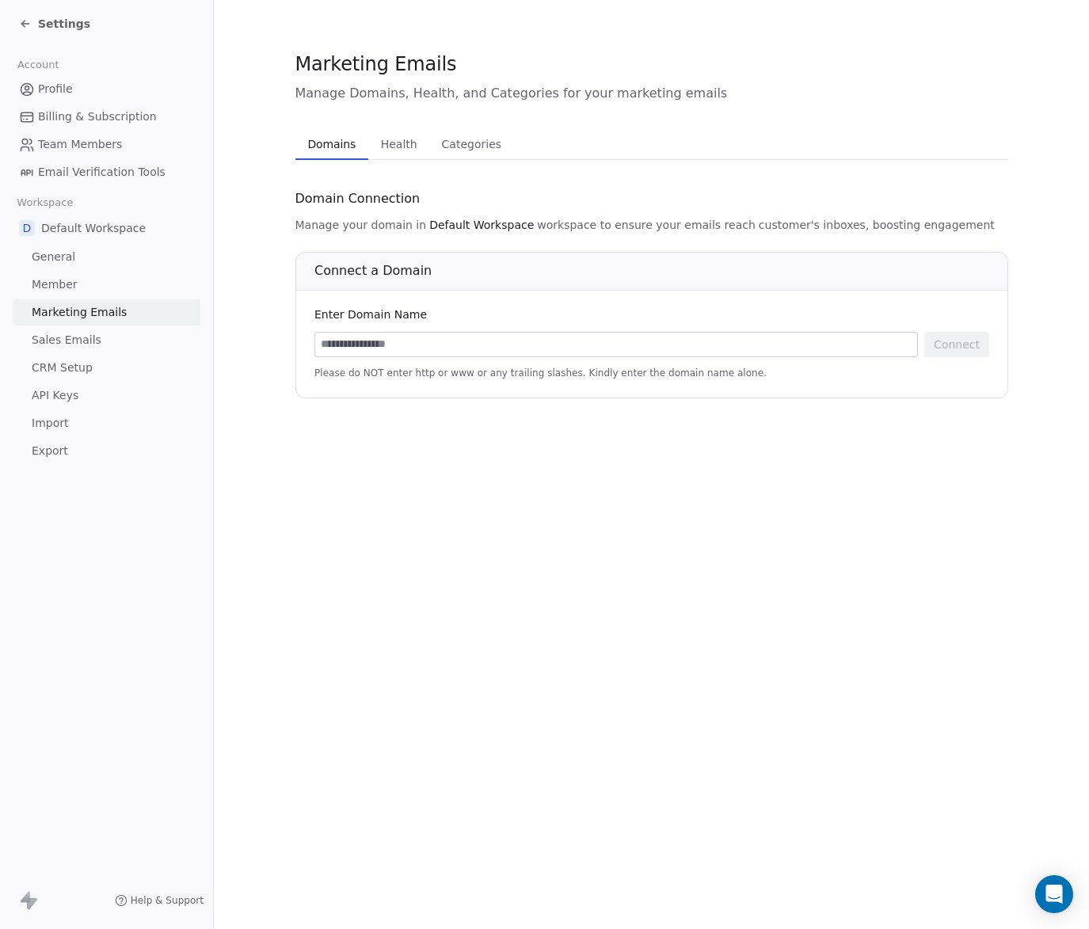
click at [69, 339] on span "Sales Emails" at bounding box center [67, 340] width 70 height 17
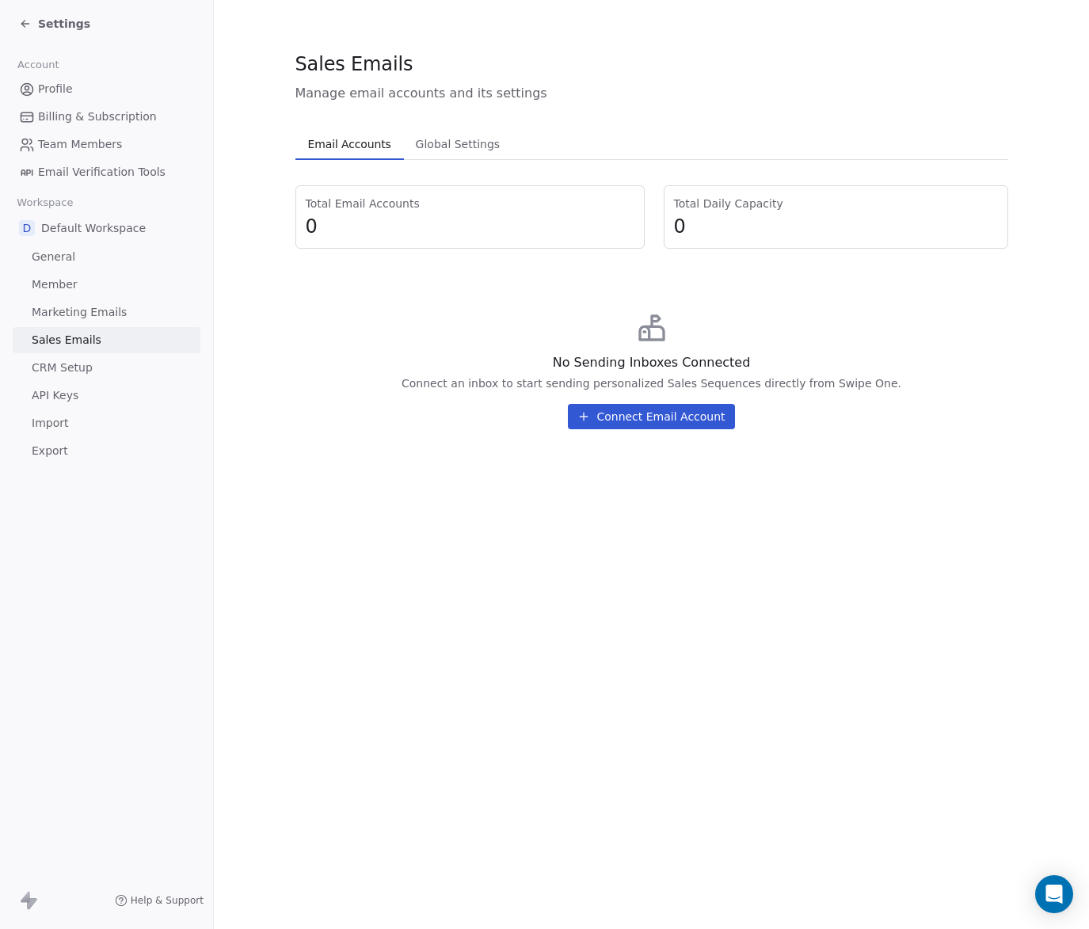
drag, startPoint x: 67, startPoint y: 363, endPoint x: 67, endPoint y: 405, distance: 42.0
click at [67, 364] on span "CRM Setup" at bounding box center [62, 368] width 61 height 17
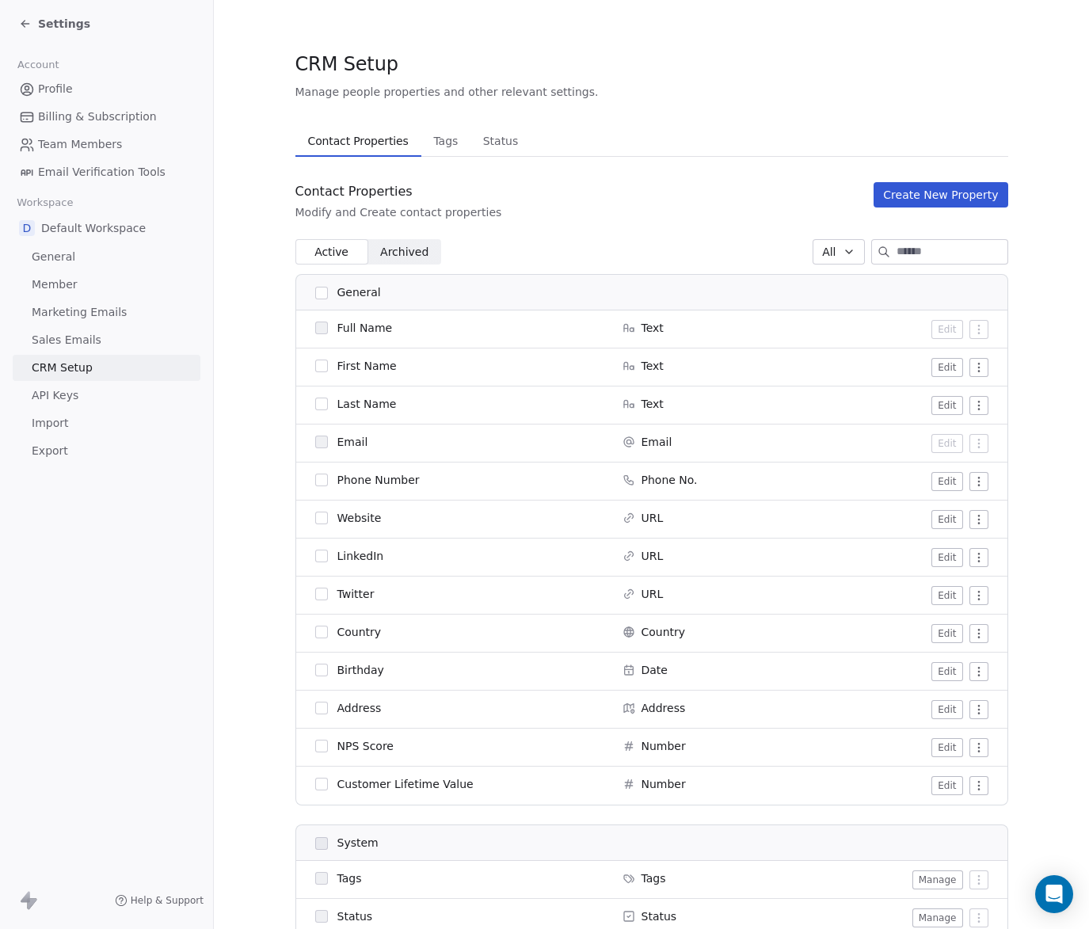
click at [63, 391] on span "API Keys" at bounding box center [55, 395] width 47 height 17
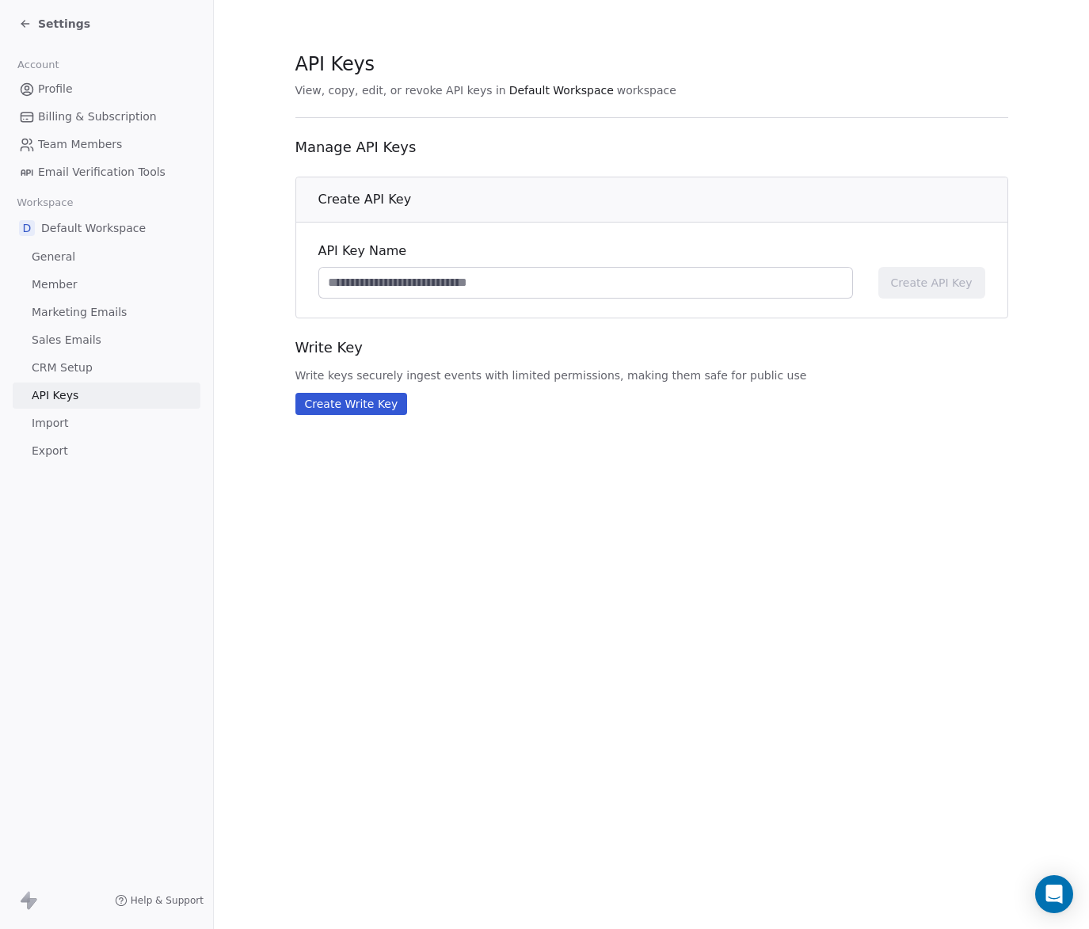
click at [60, 420] on span "Import" at bounding box center [50, 423] width 36 height 17
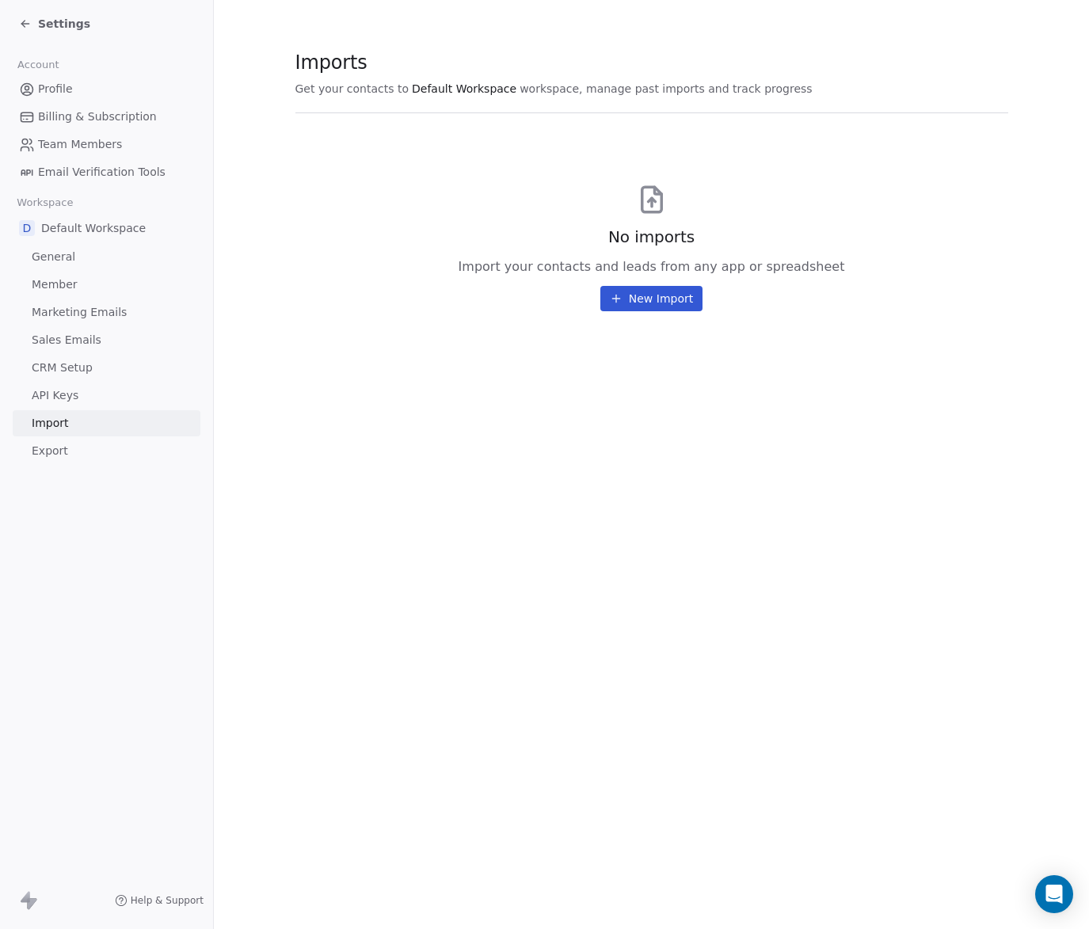
click at [60, 448] on span "Export" at bounding box center [50, 451] width 36 height 17
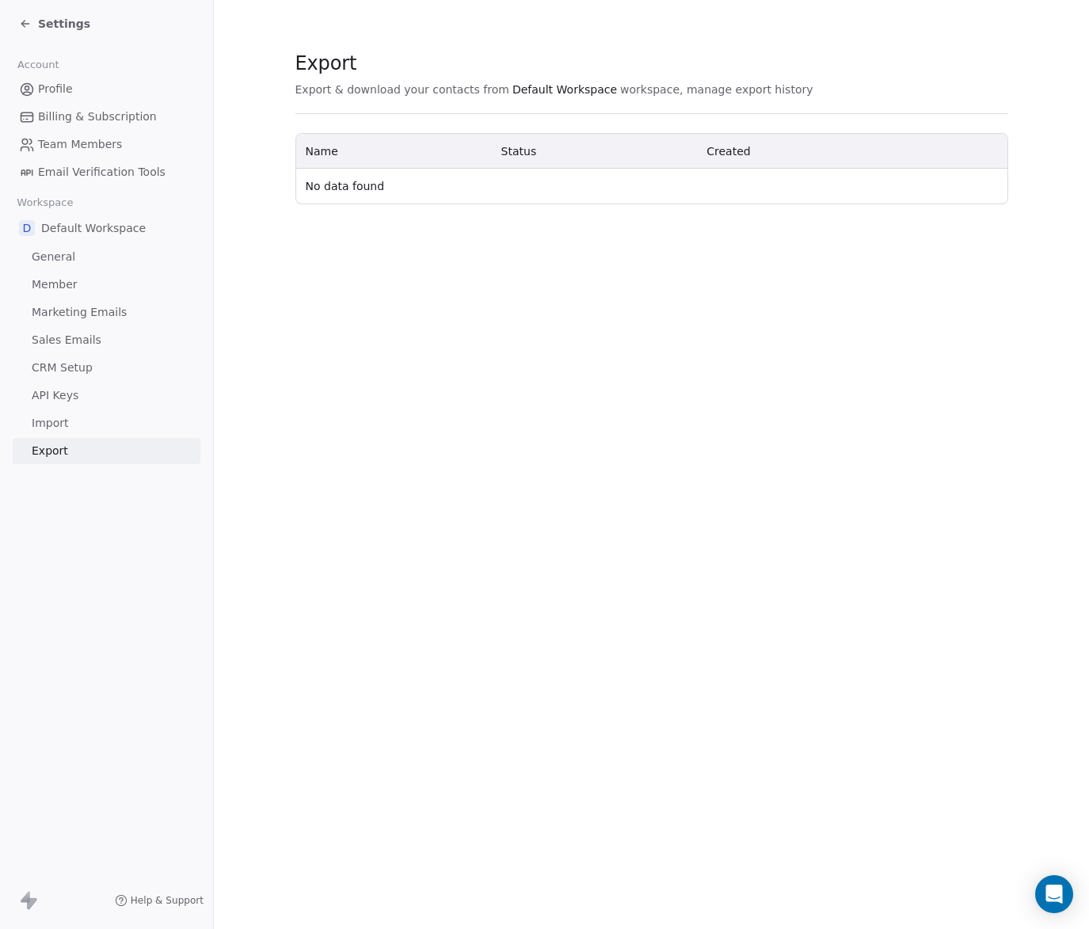
click at [24, 21] on icon at bounding box center [22, 22] width 3 height 3
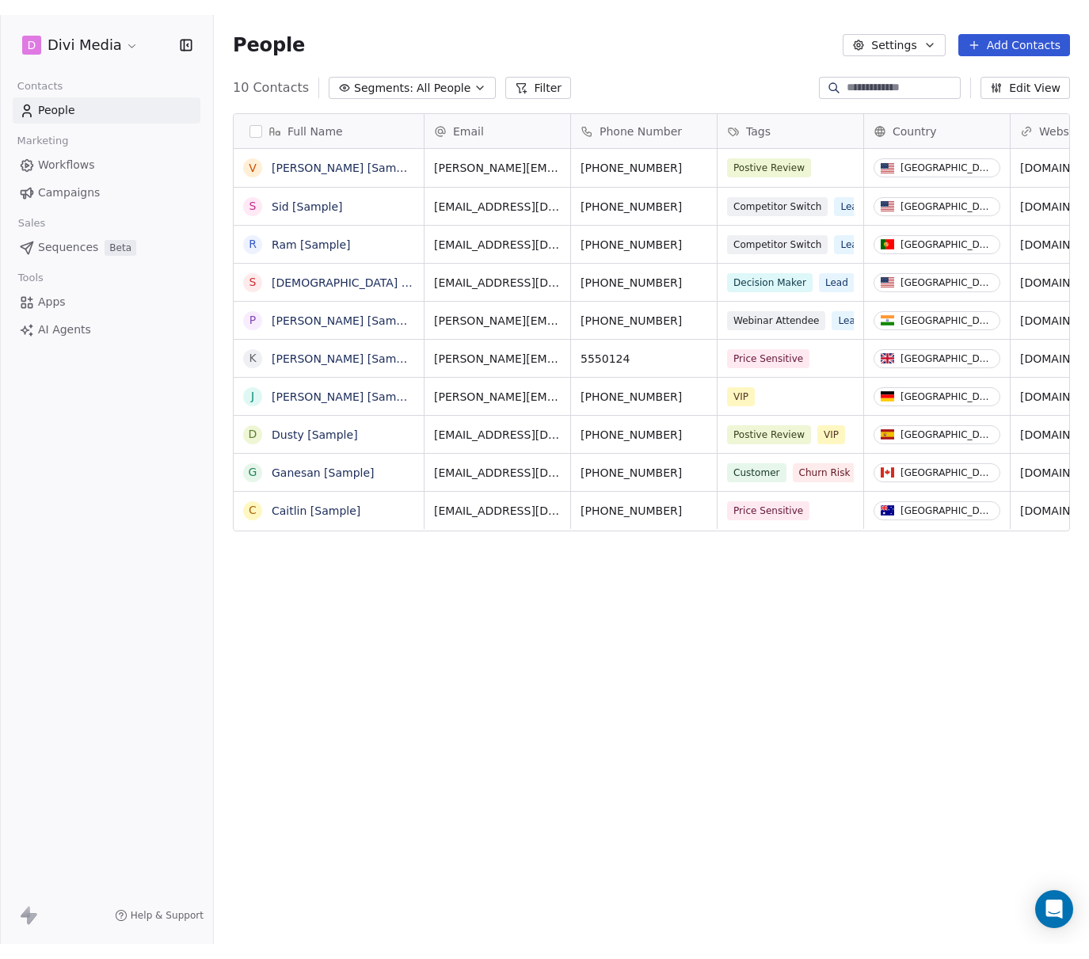
scroll to position [817, 875]
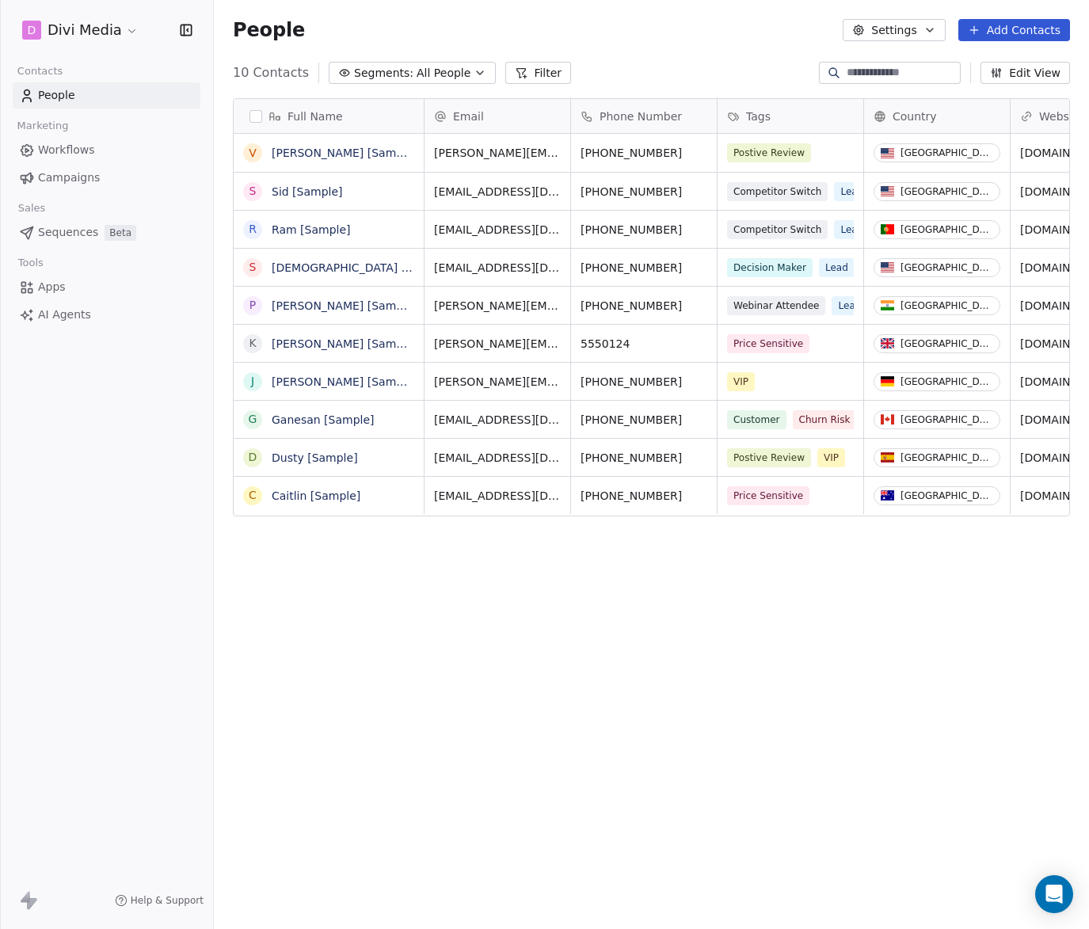
click at [49, 312] on span "AI Agents" at bounding box center [64, 315] width 53 height 17
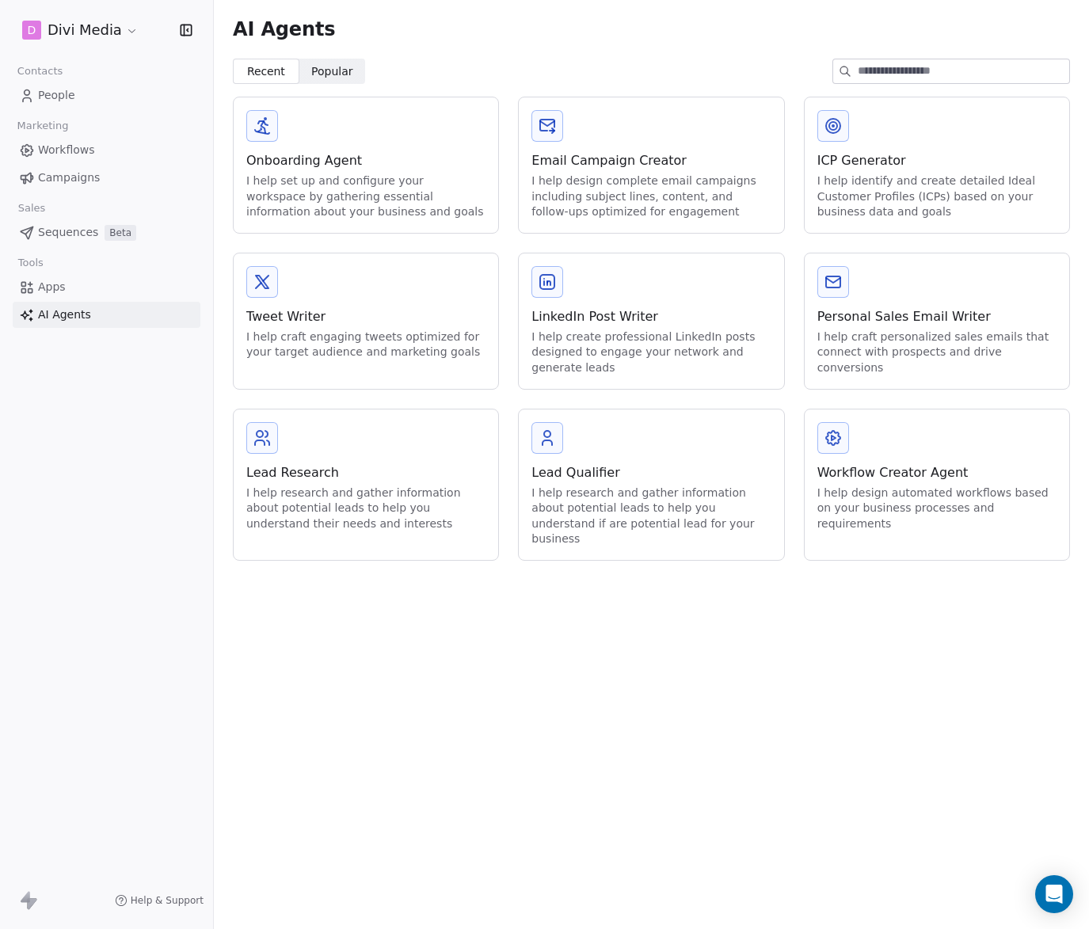
click at [32, 905] on icon at bounding box center [33, 903] width 10 height 11
click at [83, 30] on html "D Divi Media Contacts People Marketing Workflows Campaigns Sales Sequences Beta…" at bounding box center [544, 464] width 1089 height 929
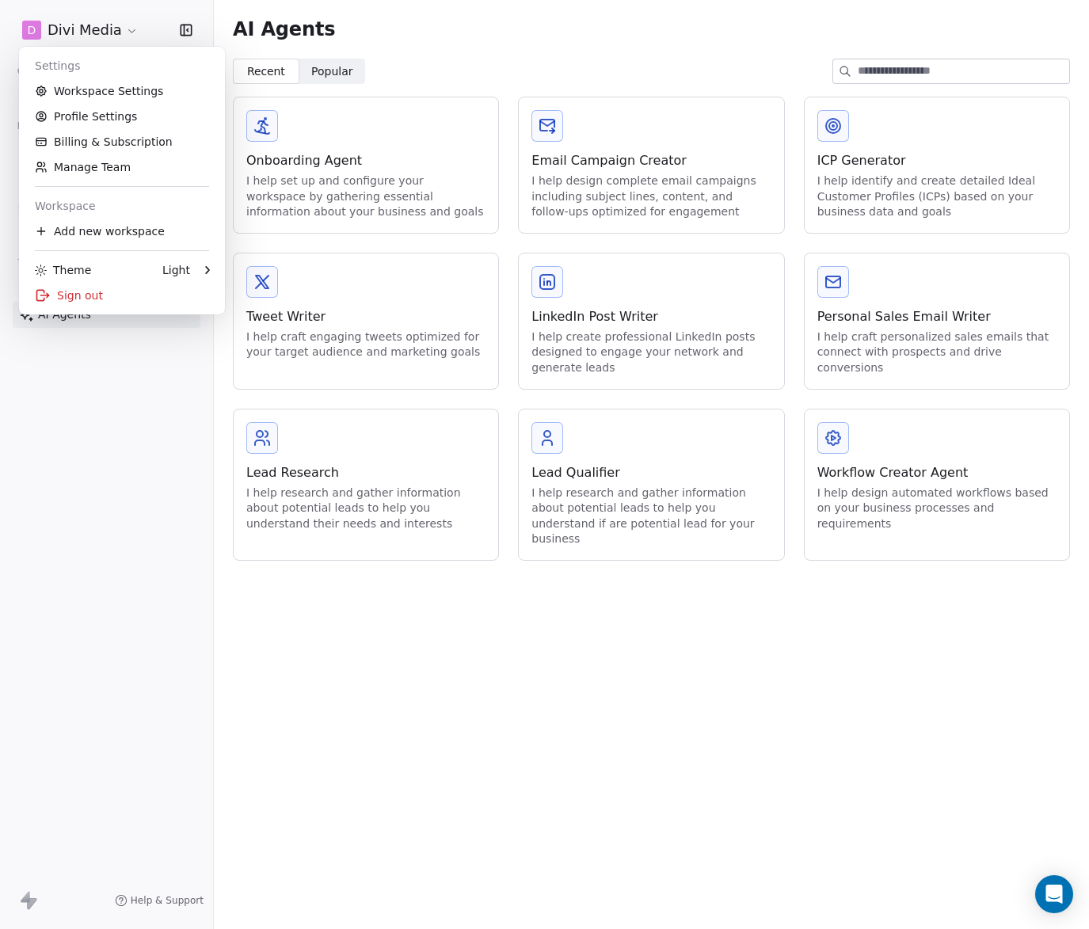
drag, startPoint x: 162, startPoint y: 559, endPoint x: 516, endPoint y: 279, distance: 451.6
click at [190, 543] on html "D Divi Media Contacts People Marketing Workflows Campaigns Sales Sequences Beta…" at bounding box center [544, 464] width 1089 height 929
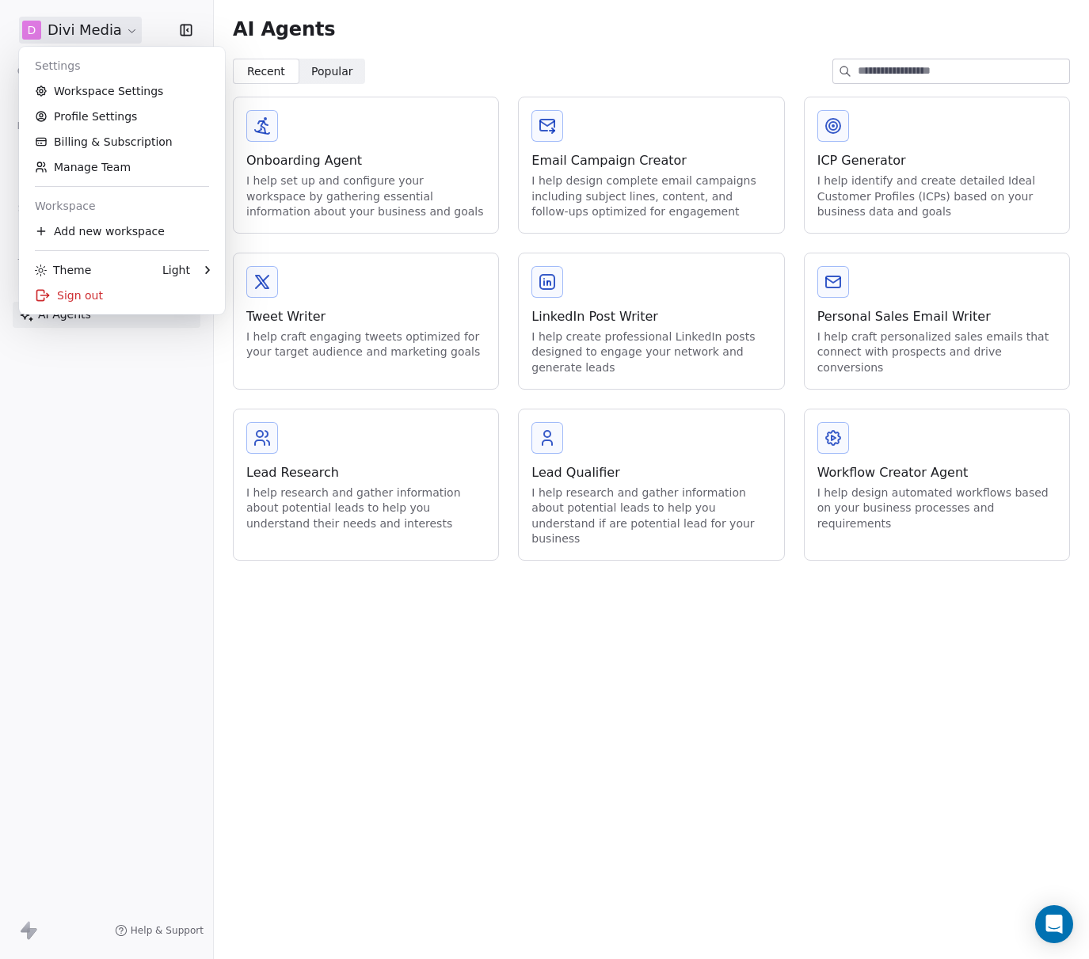
click at [67, 30] on html "D Divi Media Contacts People Marketing Workflows Campaigns Sales Sequences Beta…" at bounding box center [544, 479] width 1089 height 959
click at [69, 295] on div "Sign out" at bounding box center [121, 295] width 193 height 25
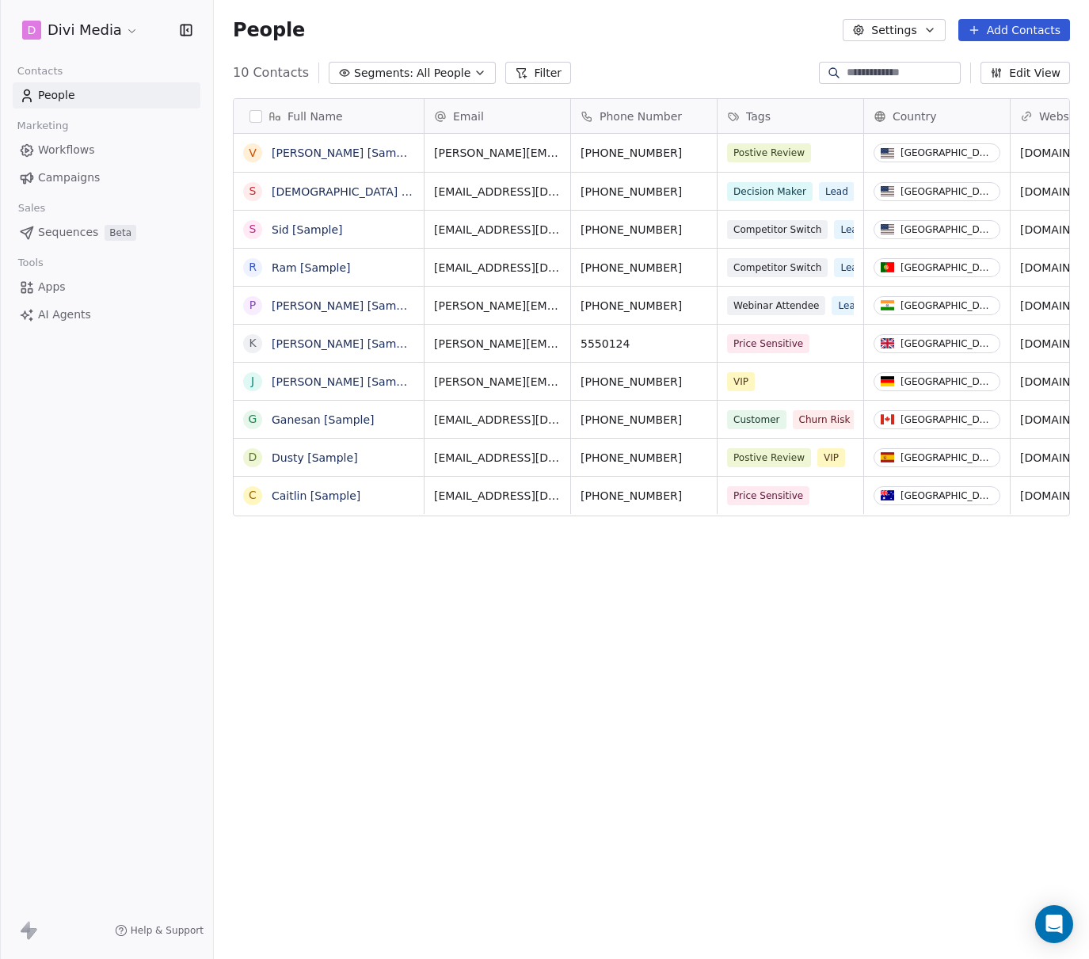
scroll to position [844, 875]
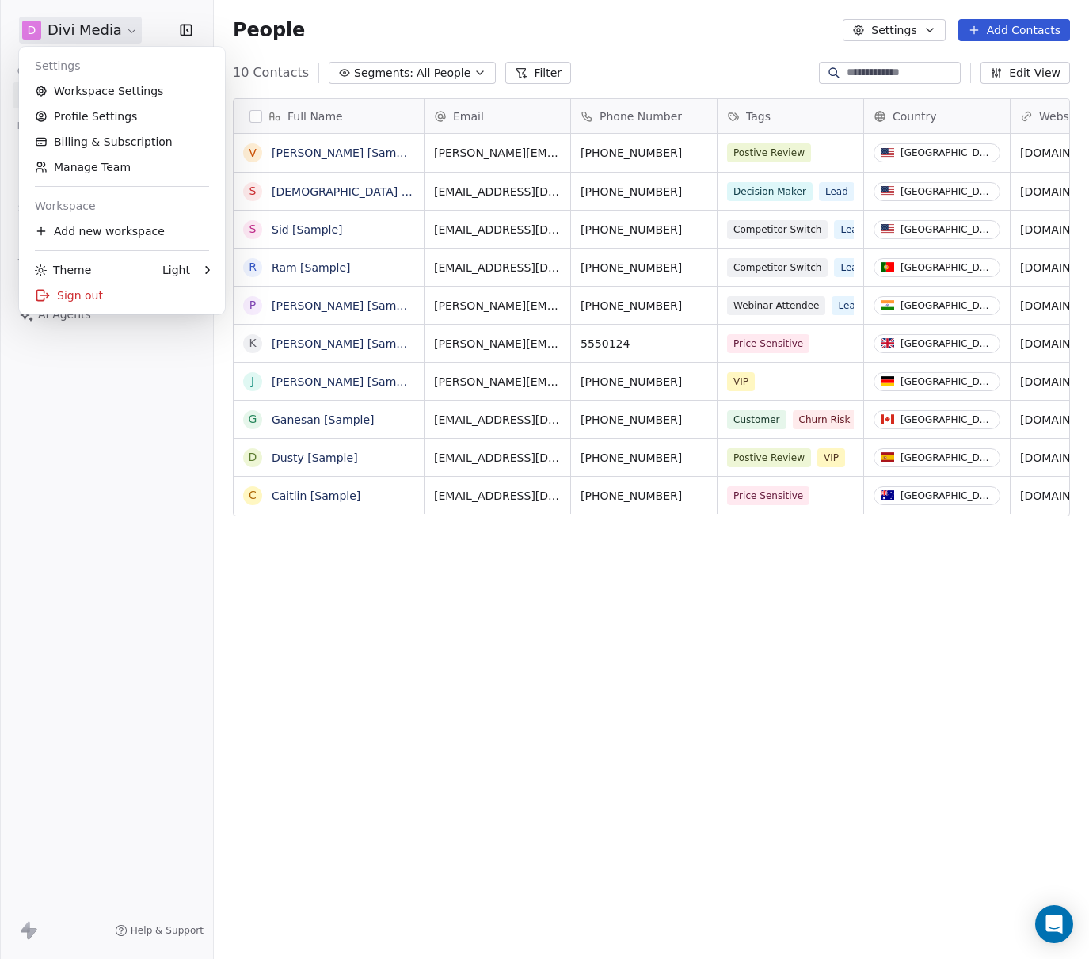
click at [84, 31] on html "D Divi Media Contacts People Marketing Workflows Campaigns Sales Sequences Beta…" at bounding box center [544, 479] width 1089 height 959
click at [93, 291] on div "Sign out" at bounding box center [121, 295] width 193 height 25
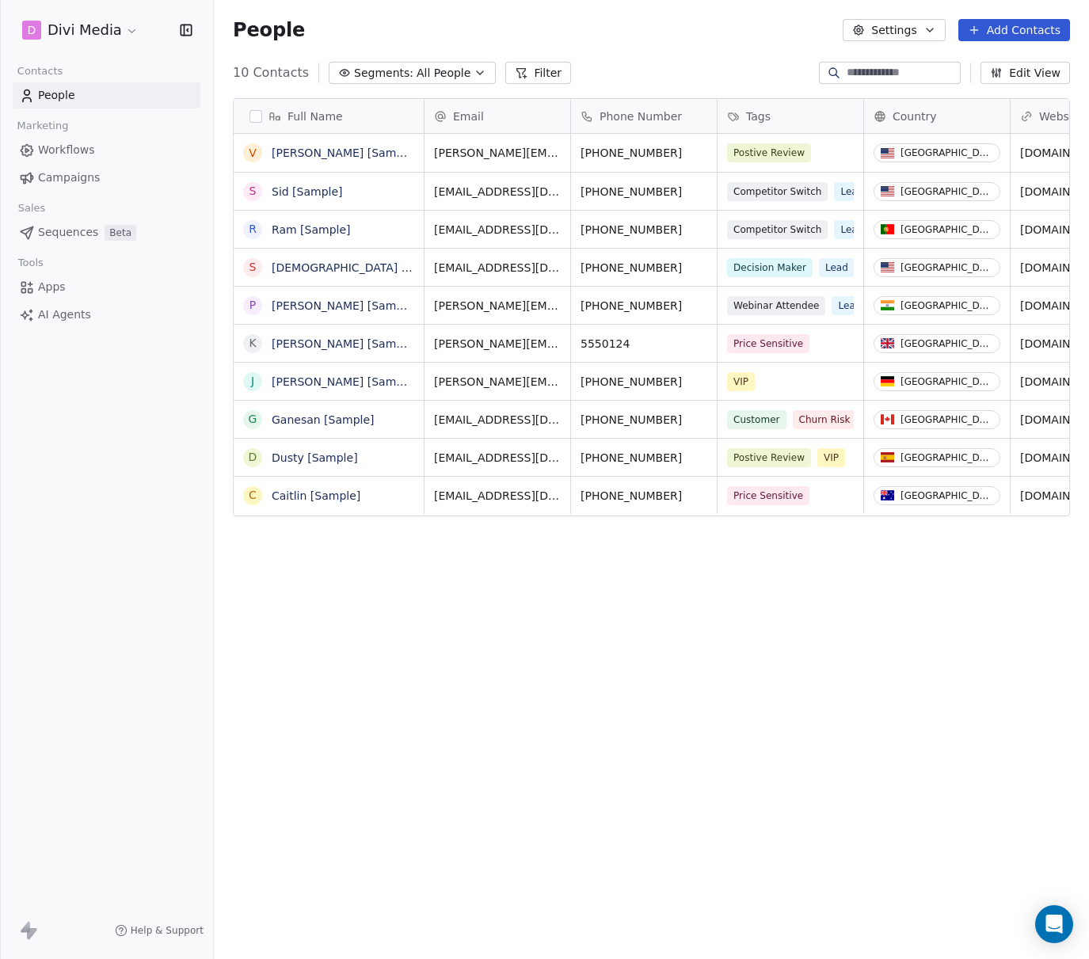
scroll to position [844, 875]
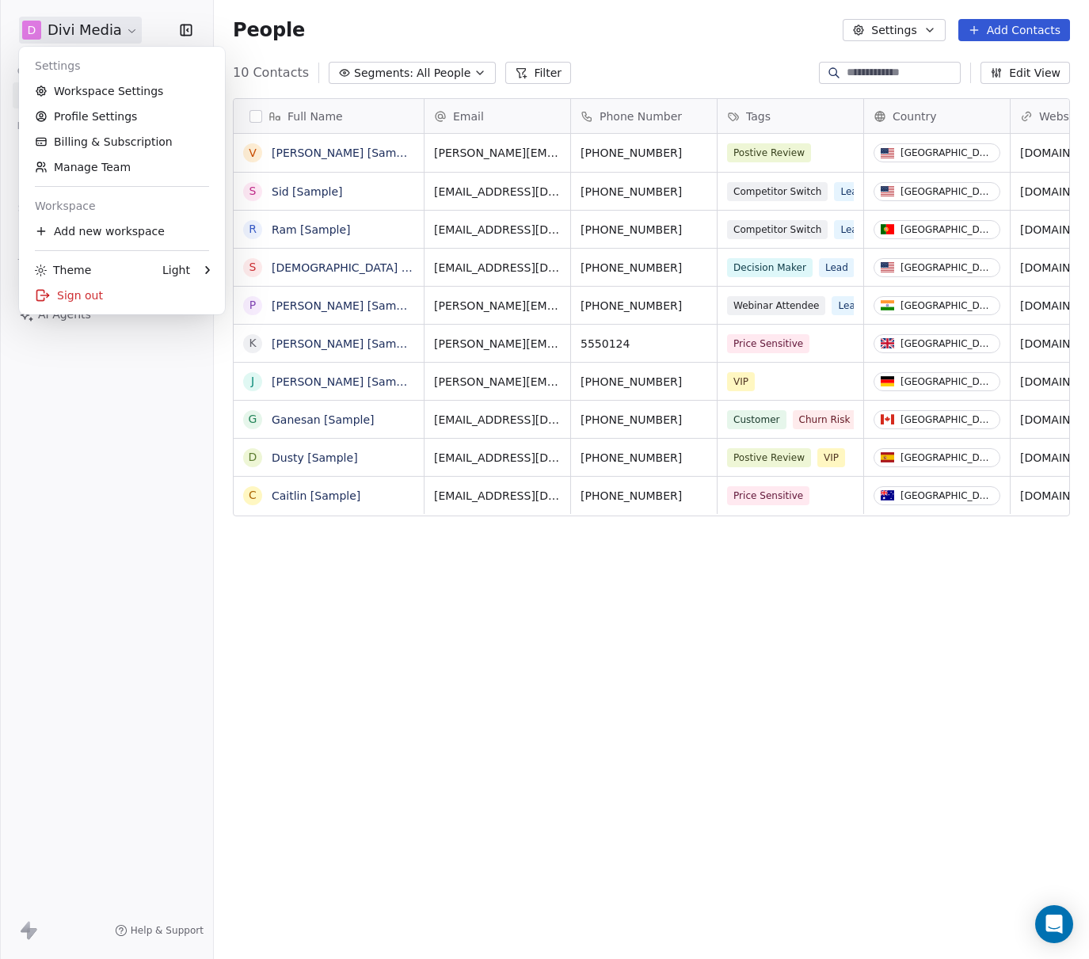
click at [80, 32] on html "D Divi Media Contacts People Marketing Workflows Campaigns Sales Sequences Beta…" at bounding box center [544, 479] width 1089 height 959
click at [88, 296] on div "Sign out" at bounding box center [121, 295] width 193 height 25
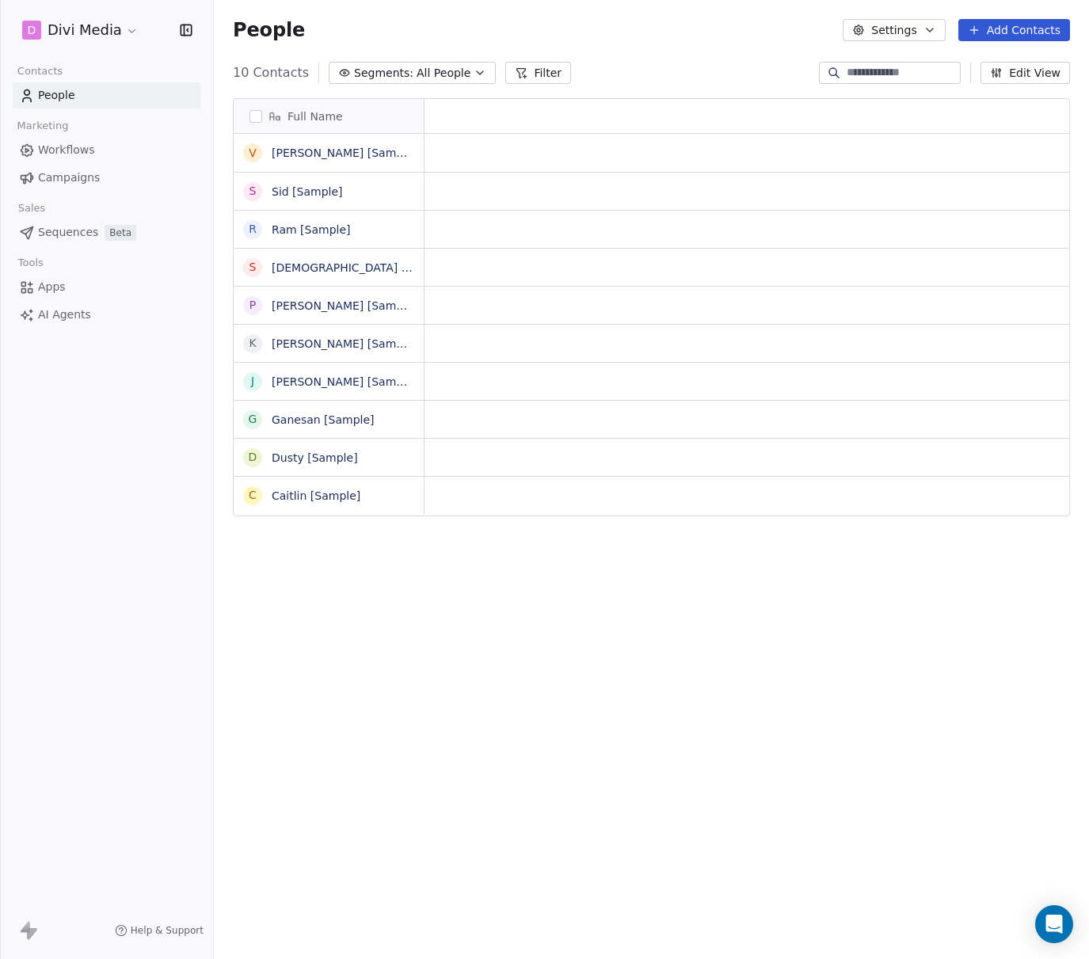
scroll to position [1, 1]
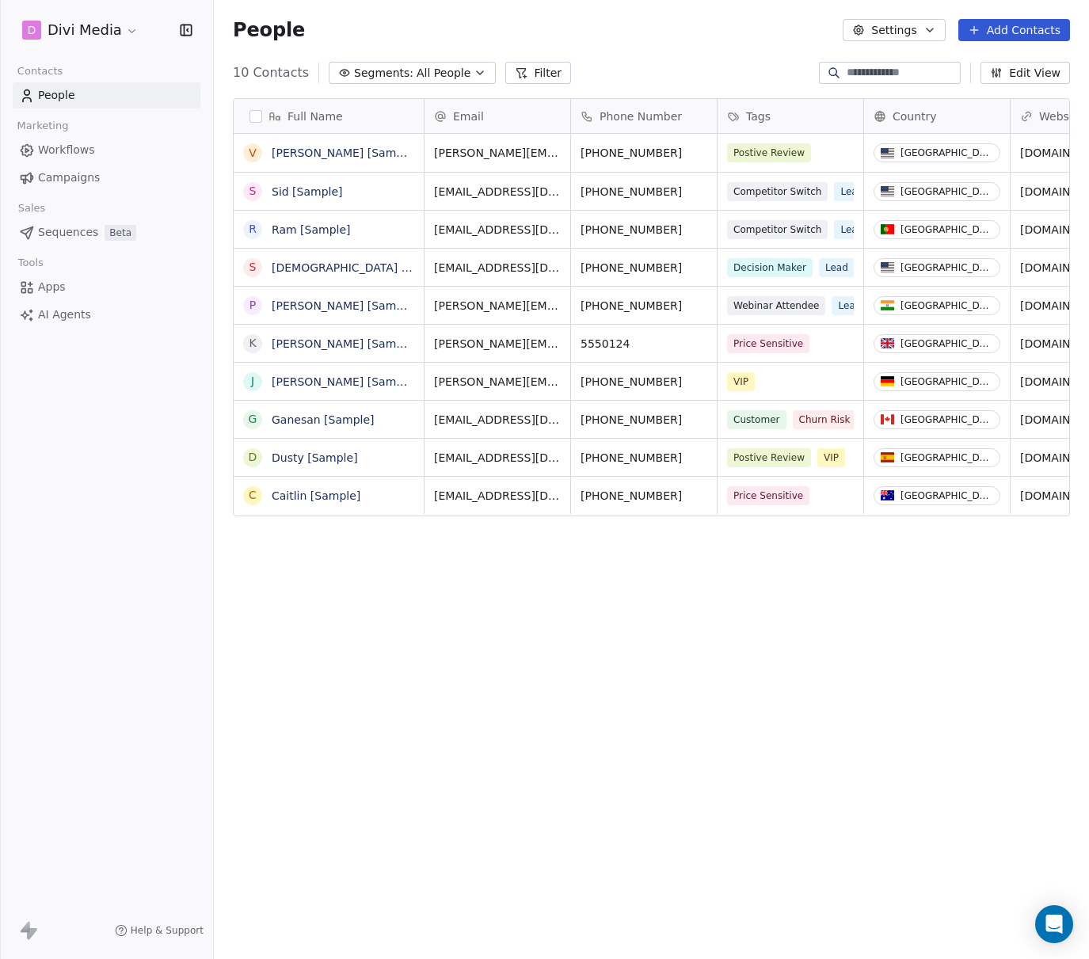
click at [101, 29] on html "D Divi Media Contacts People Marketing Workflows Campaigns Sales Sequences Beta…" at bounding box center [544, 479] width 1089 height 959
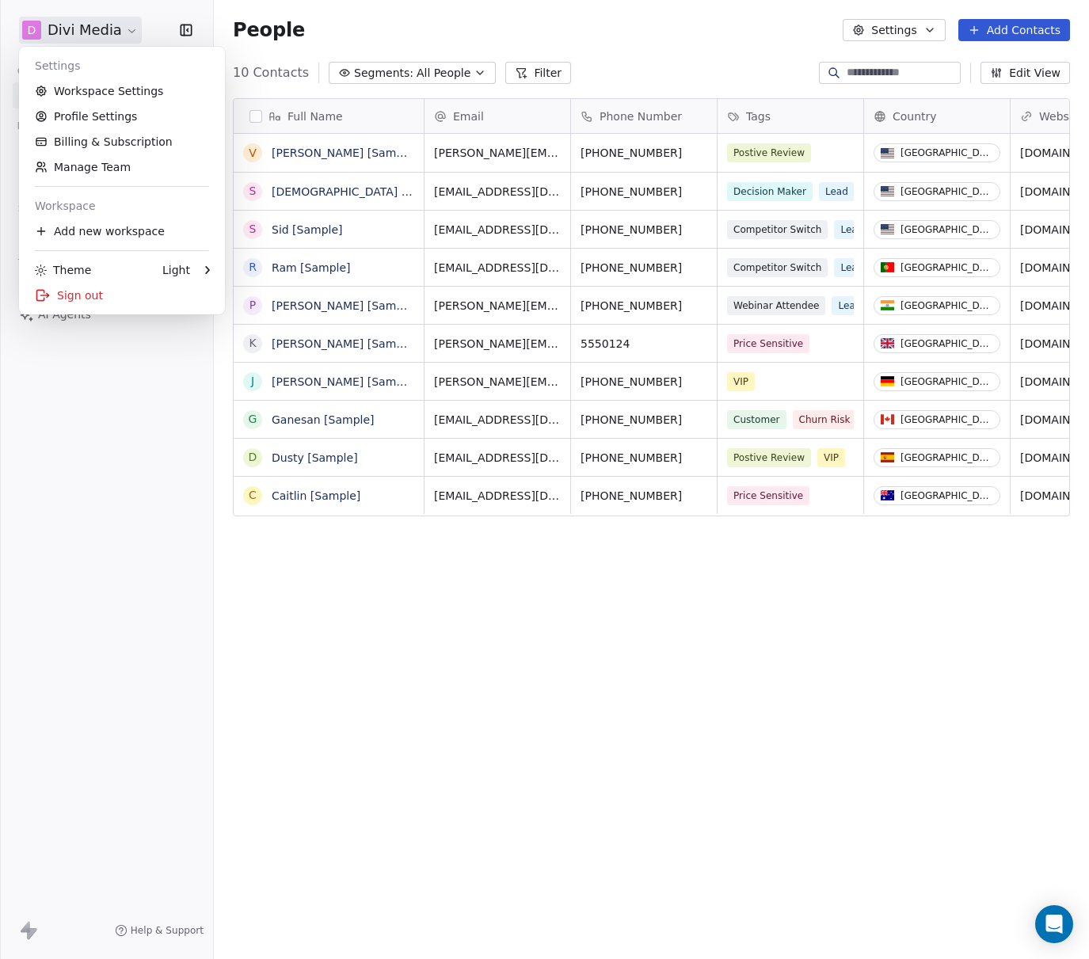
click at [120, 26] on html "D Divi Media Contacts People Marketing Workflows Campaigns Sales Sequences Beta…" at bounding box center [544, 479] width 1089 height 959
click at [120, 32] on html "D Divi Media Contacts People Marketing Workflows Campaigns Sales Sequences Beta…" at bounding box center [544, 479] width 1089 height 959
click at [91, 303] on div "Sign out" at bounding box center [121, 295] width 193 height 25
